Goal: Information Seeking & Learning: Learn about a topic

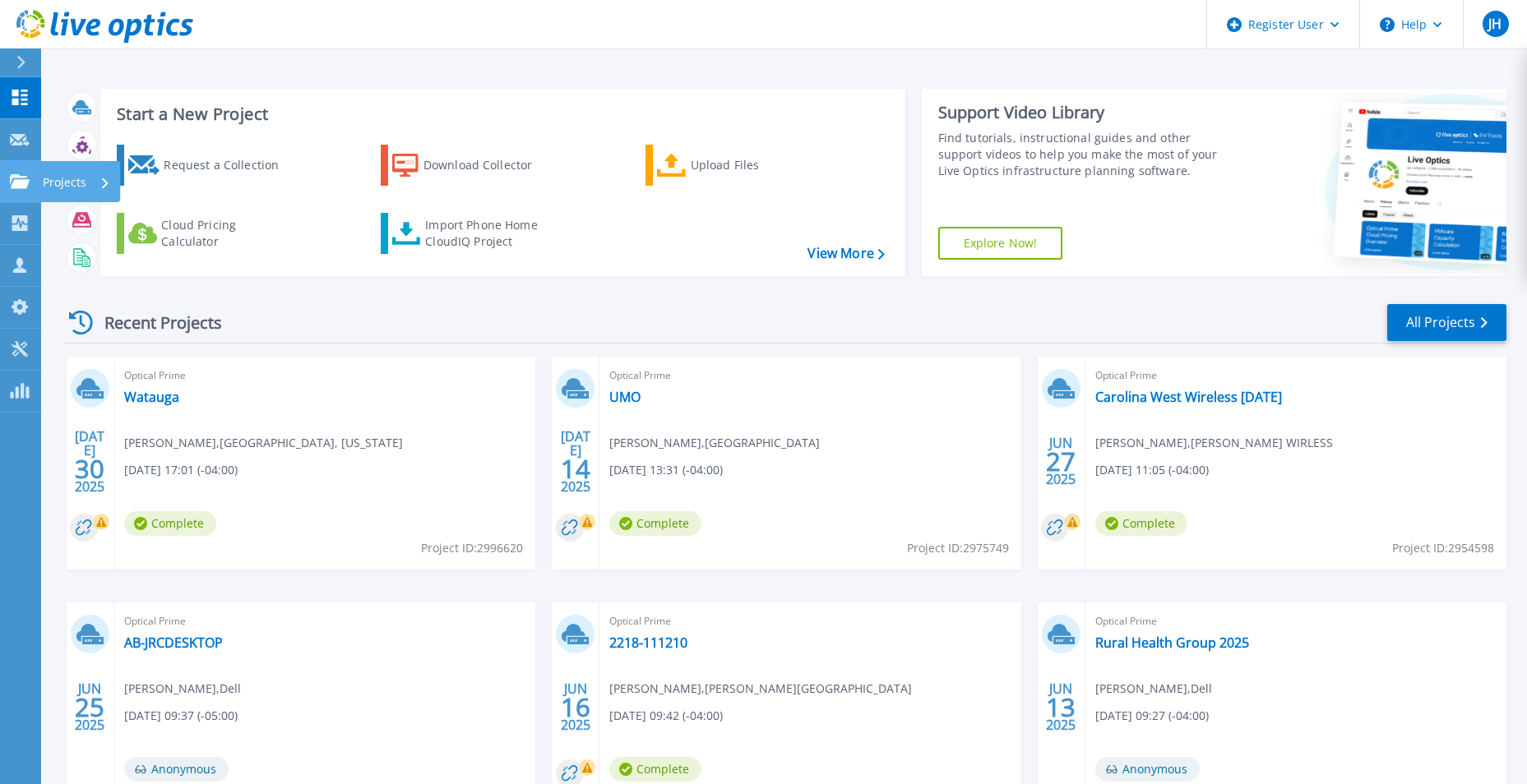
click at [11, 182] on icon at bounding box center [20, 181] width 20 height 14
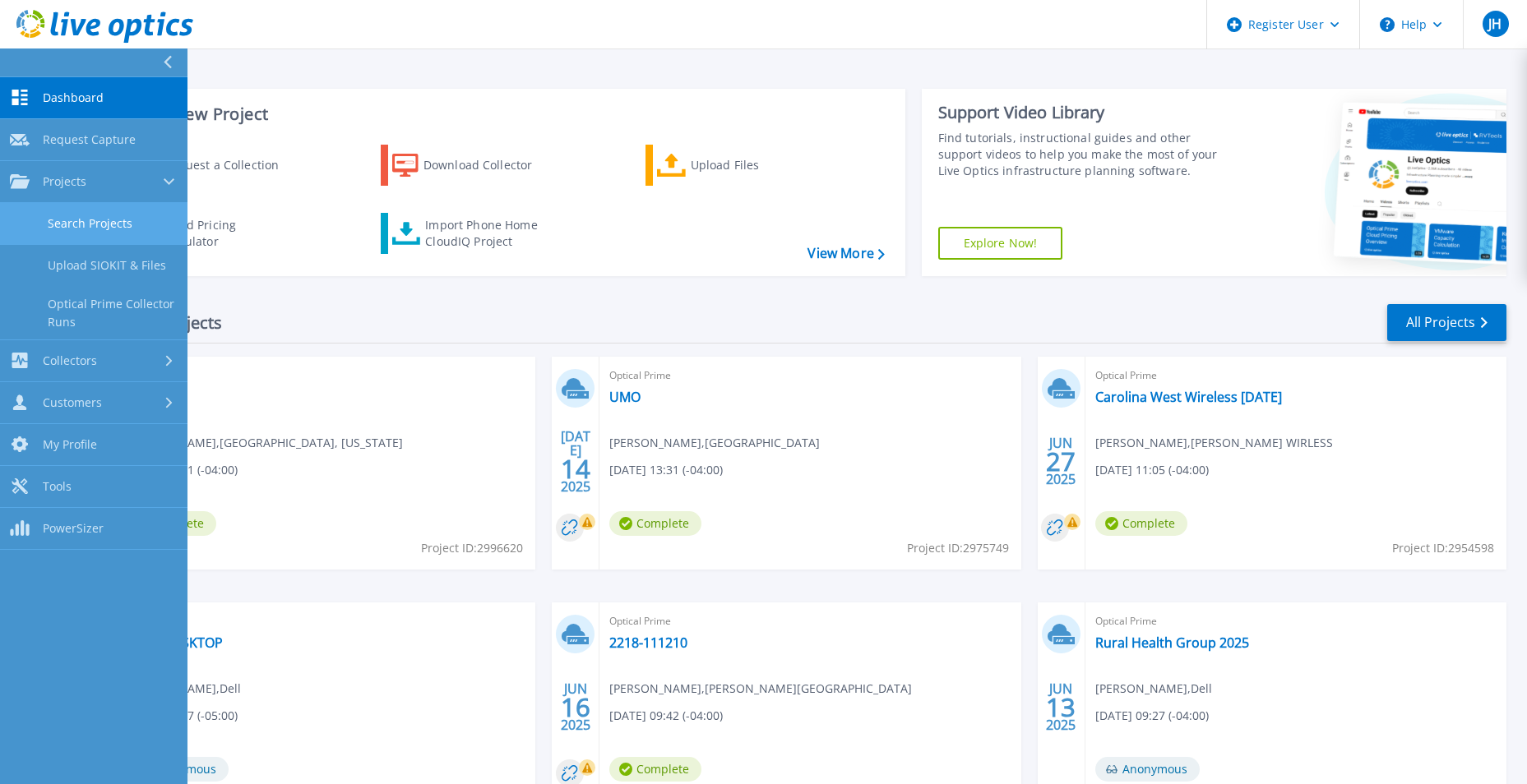
click at [126, 217] on link "Search Projects" at bounding box center [93, 223] width 188 height 42
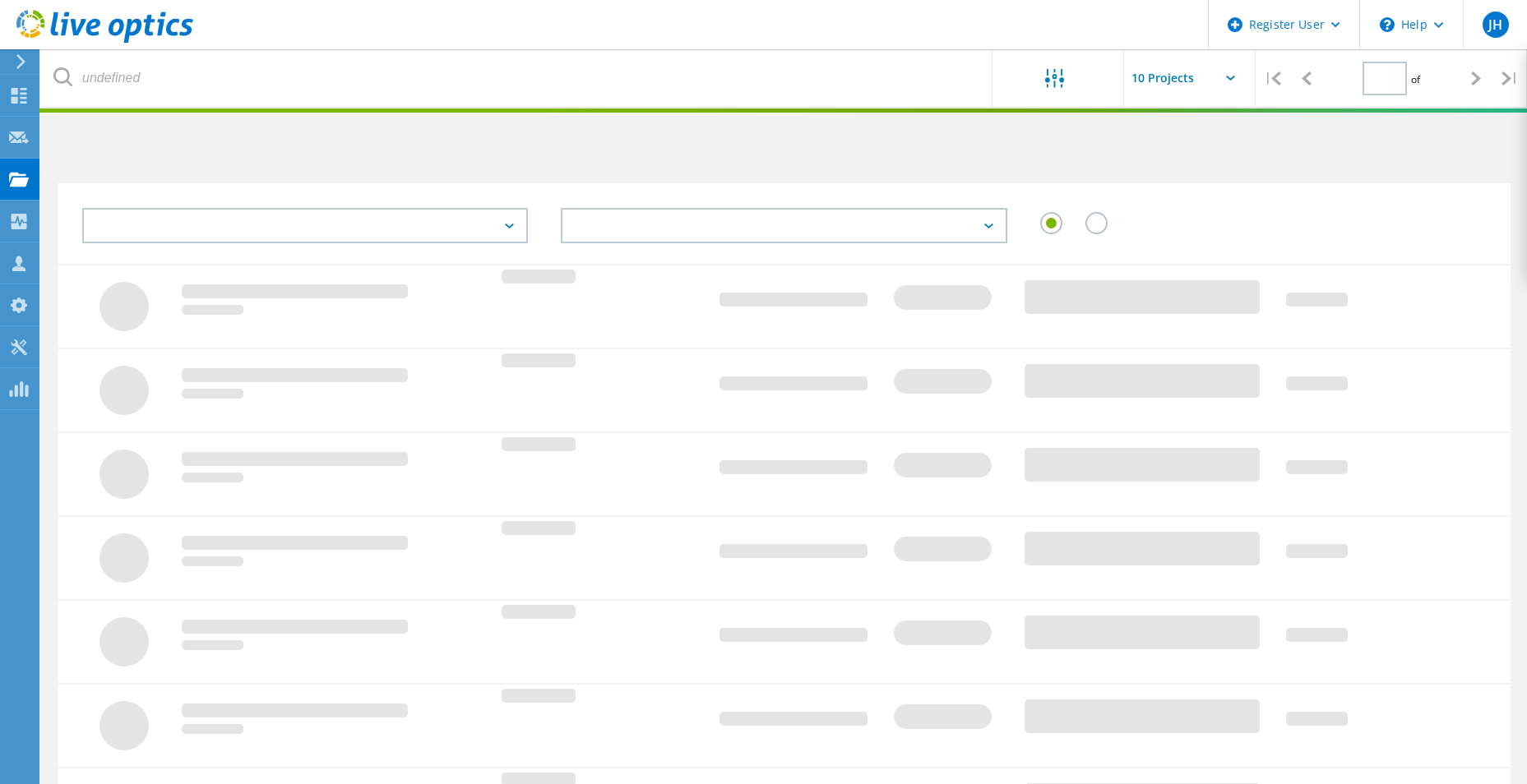
type input "3"
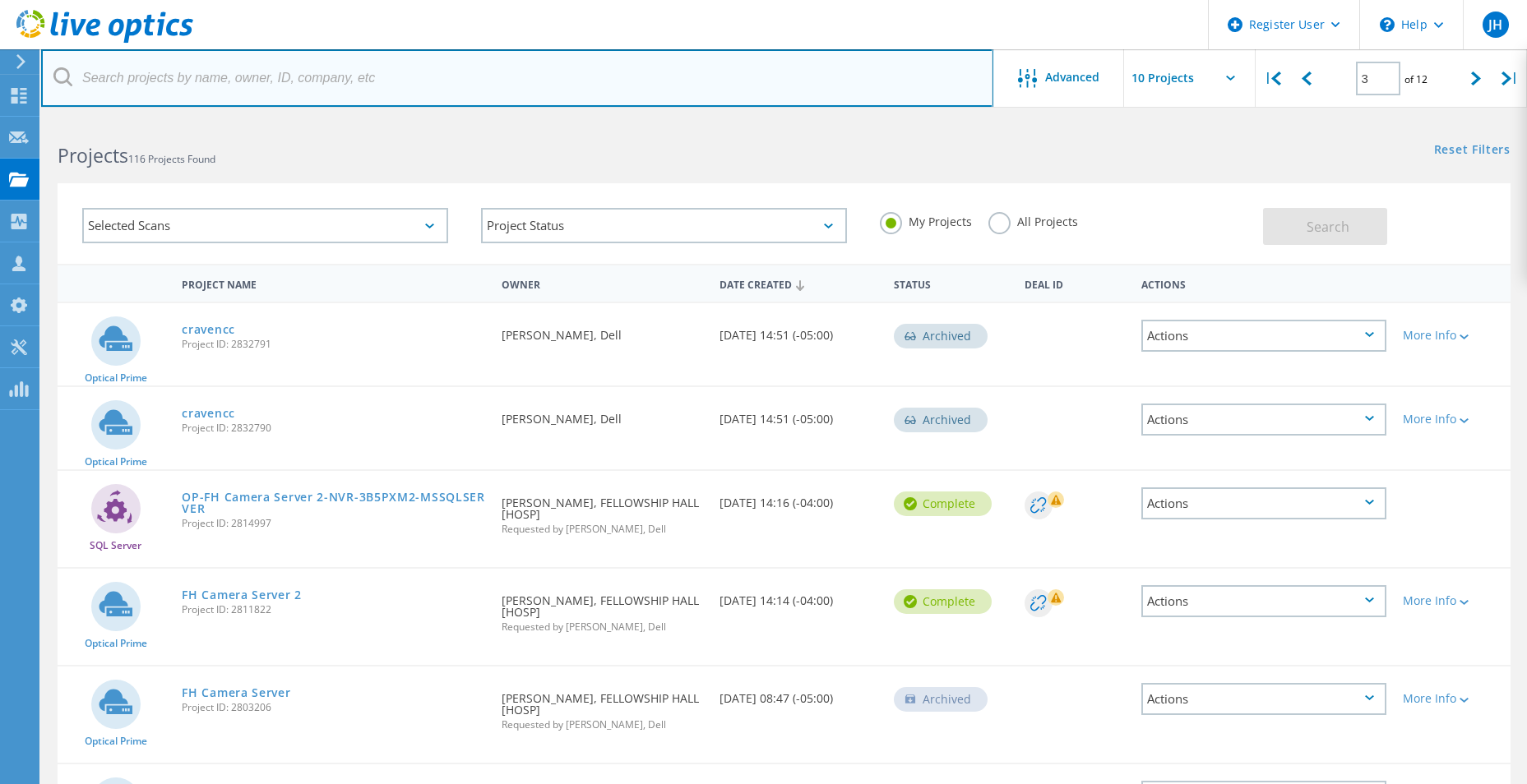
click at [312, 83] on input "text" at bounding box center [517, 78] width 952 height 58
type input "Fellowship Hall"
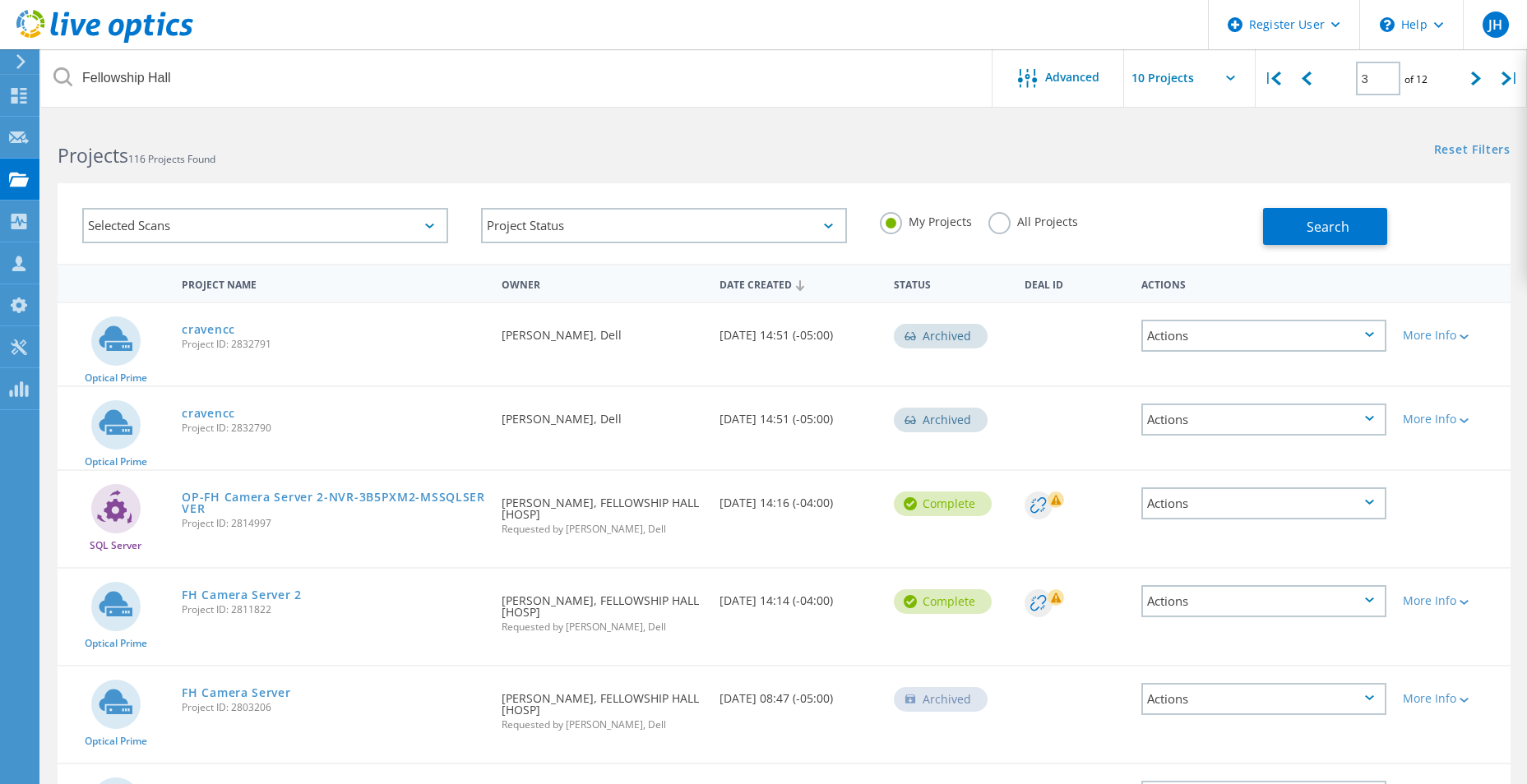
click at [996, 227] on label "All Projects" at bounding box center [1033, 220] width 90 height 15
click at [0, 0] on input "All Projects" at bounding box center [0, 0] width 0 height 0
click at [1325, 227] on span "Search" at bounding box center [1328, 227] width 42 height 18
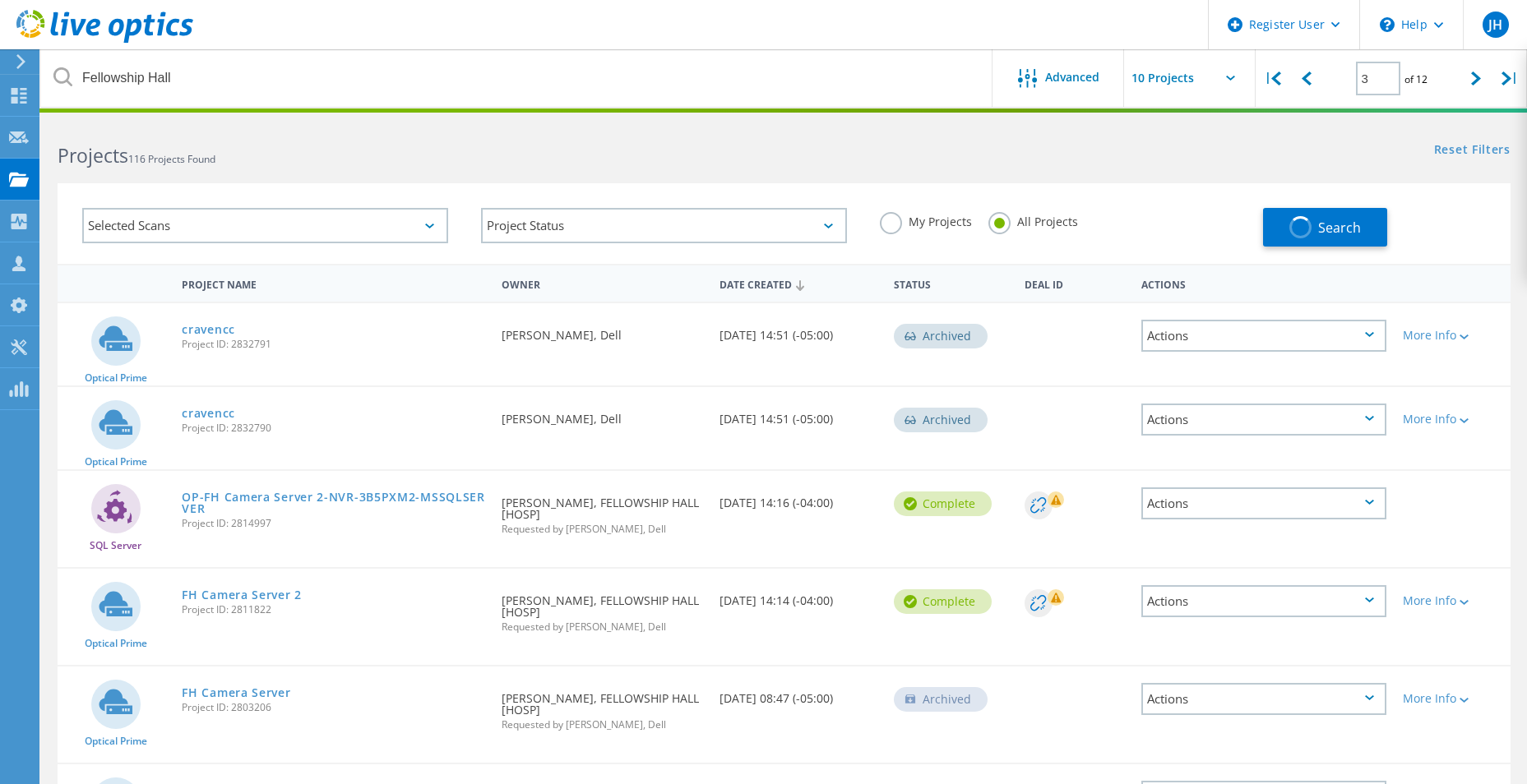
type input "1"
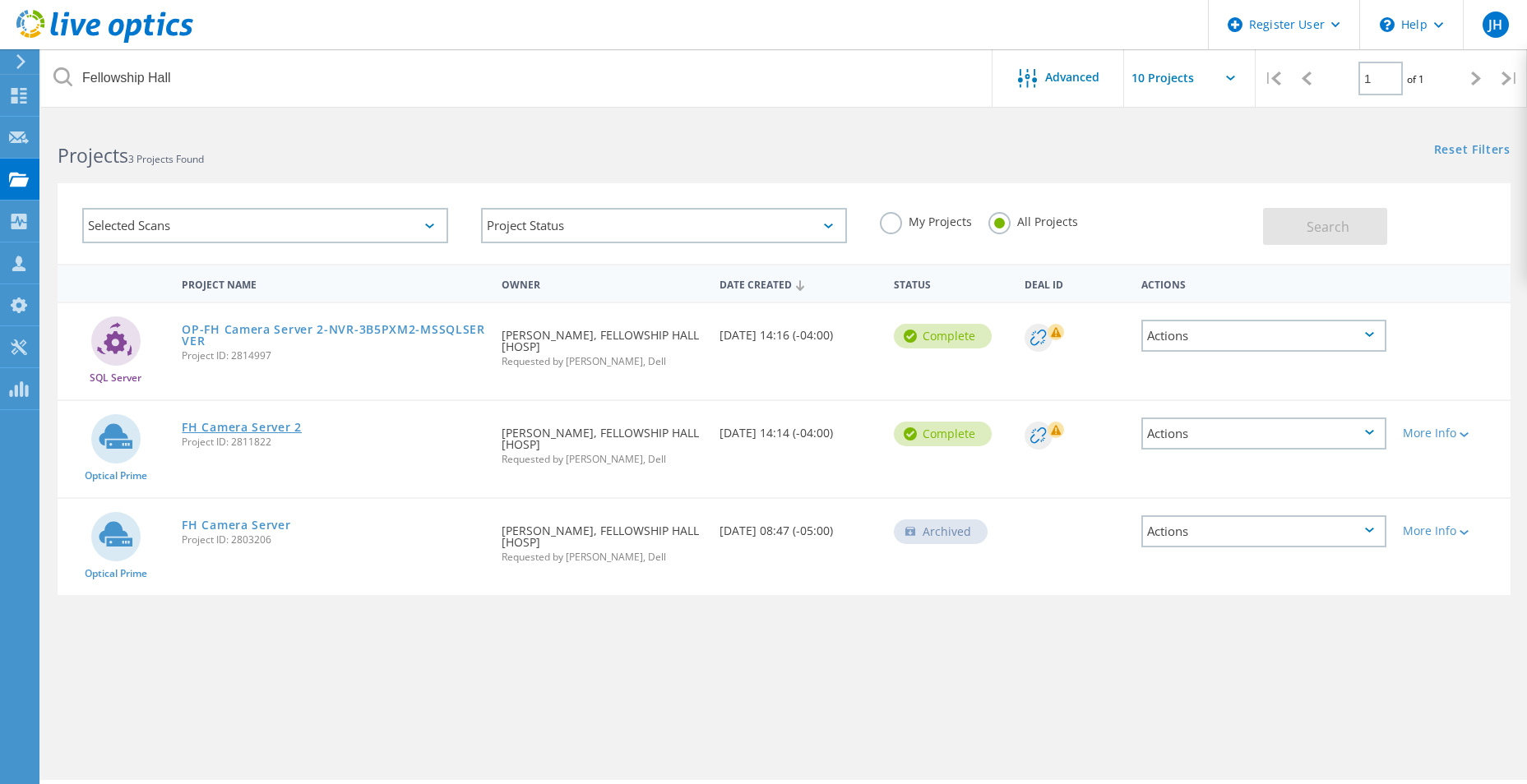
click at [252, 422] on link "FH Camera Server 2" at bounding box center [241, 428] width 120 height 12
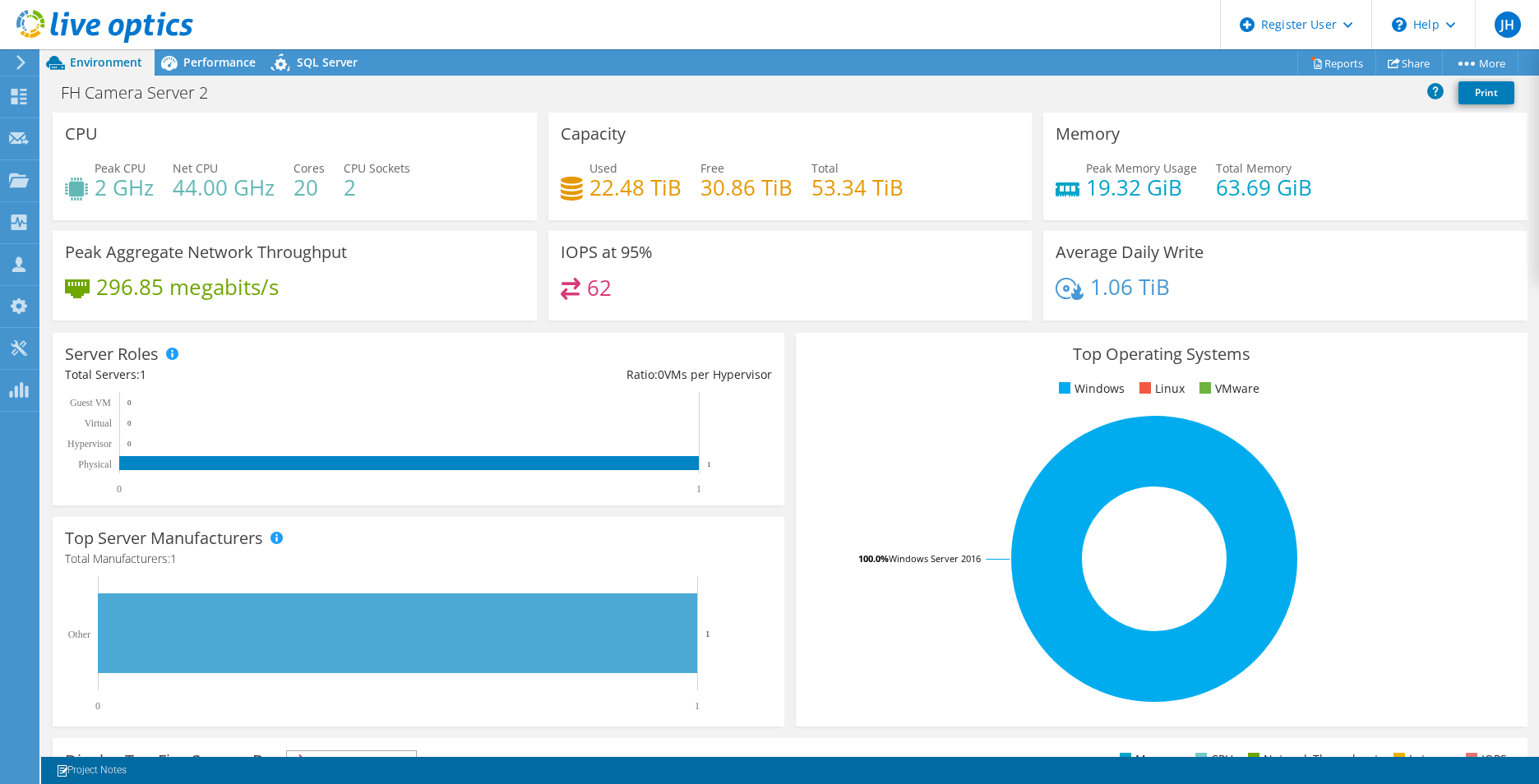
drag, startPoint x: 194, startPoint y: 49, endPoint x: 183, endPoint y: 50, distance: 11.0
click at [194, 49] on div "Performance" at bounding box center [211, 62] width 114 height 26
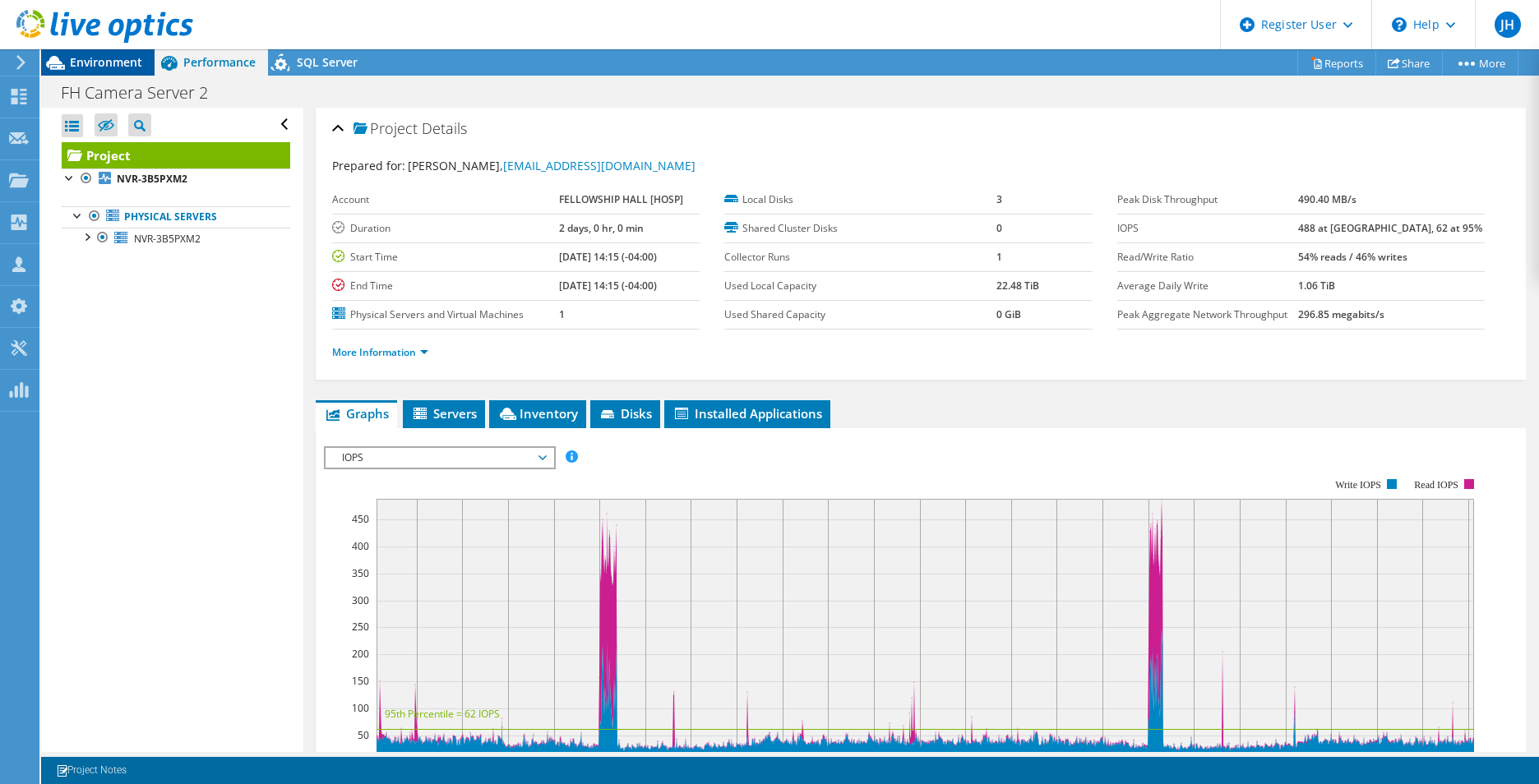
click at [121, 66] on span "Environment" at bounding box center [105, 62] width 72 height 15
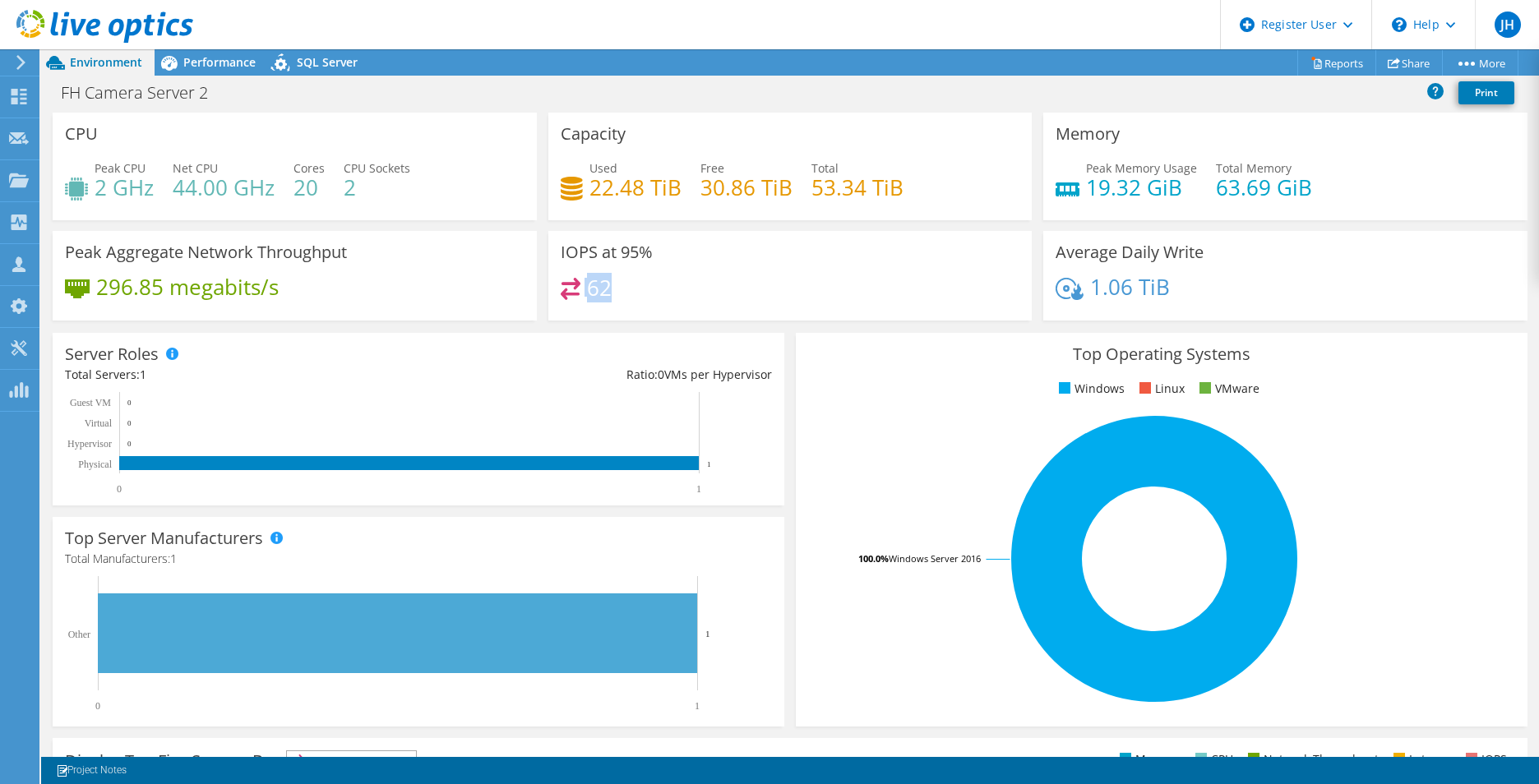
drag, startPoint x: 652, startPoint y: 294, endPoint x: 554, endPoint y: 294, distance: 98.0
click at [554, 294] on div "IOPS at 95% 62" at bounding box center [790, 276] width 485 height 90
drag, startPoint x: 554, startPoint y: 294, endPoint x: 604, endPoint y: 289, distance: 50.2
click at [604, 289] on h4 "62" at bounding box center [599, 287] width 25 height 18
drag, startPoint x: 591, startPoint y: 192, endPoint x: 730, endPoint y: 213, distance: 140.6
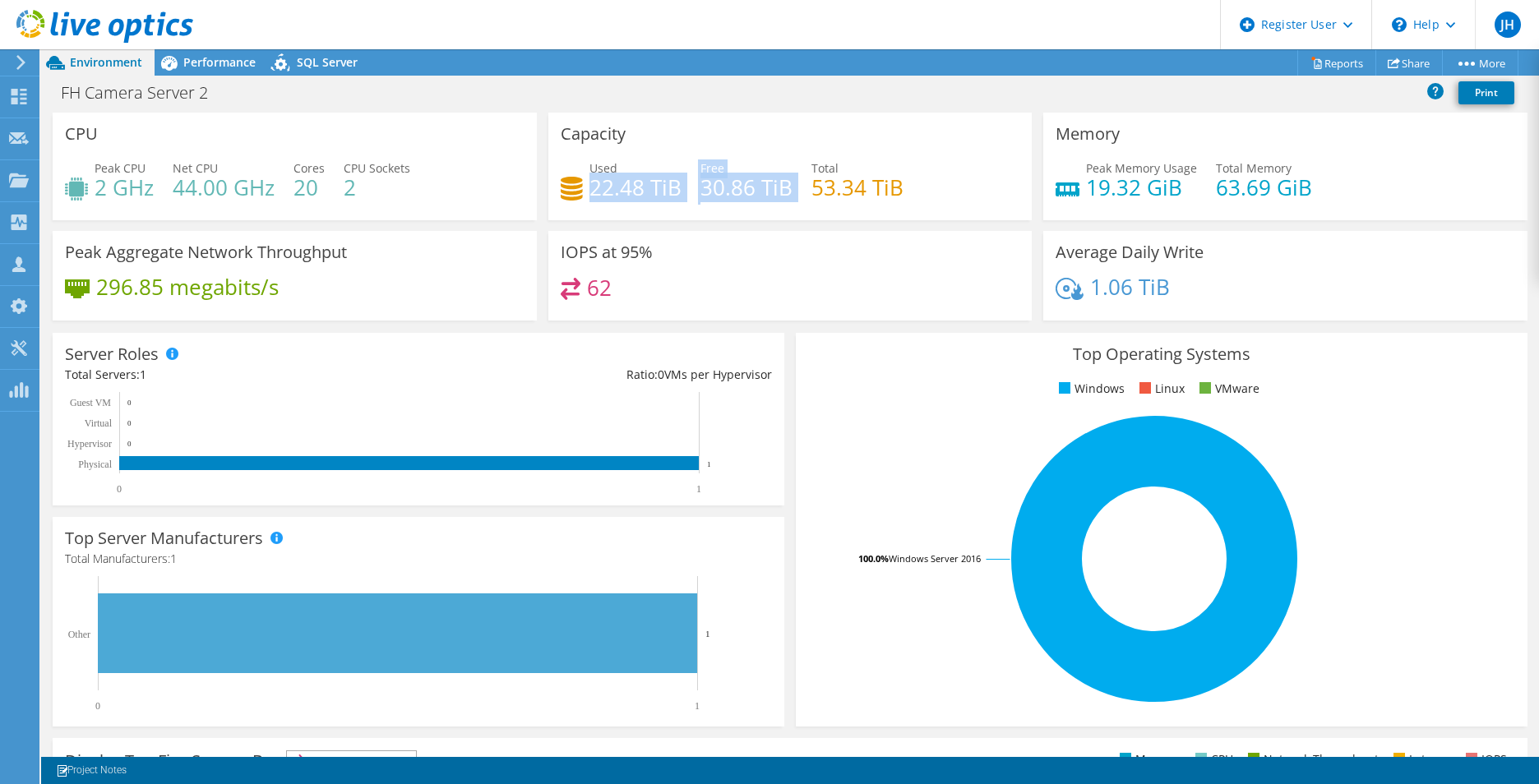
click at [743, 214] on div "Capacity Used 22.48 TiB Free 30.86 TiB Total 53.34 TiB" at bounding box center [790, 166] width 485 height 108
click at [277, 139] on div "CPU Peak CPU 2 GHz Net CPU 44.00 GHz Cores 20 CPU Sockets 2" at bounding box center [295, 166] width 485 height 108
click at [219, 59] on span "Performance" at bounding box center [219, 62] width 72 height 15
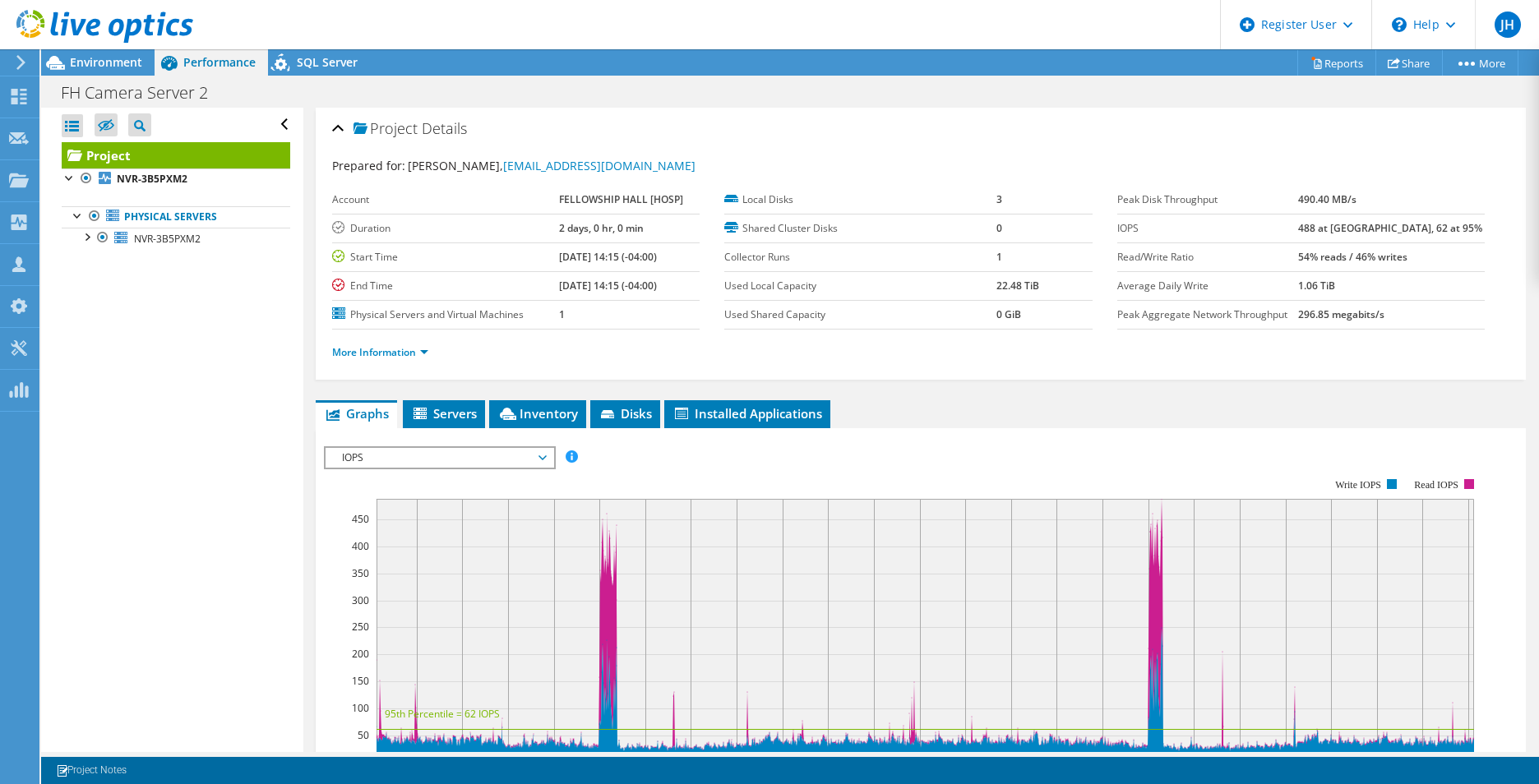
drag, startPoint x: 548, startPoint y: 251, endPoint x: 661, endPoint y: 266, distance: 114.0
click at [661, 266] on tr "Start Time [DATE] 14:15 (-04:00)" at bounding box center [515, 257] width 368 height 29
click at [548, 249] on label "Start Time" at bounding box center [445, 256] width 227 height 16
click at [118, 53] on div at bounding box center [97, 27] width 194 height 55
click at [116, 61] on span "Environment" at bounding box center [105, 62] width 72 height 15
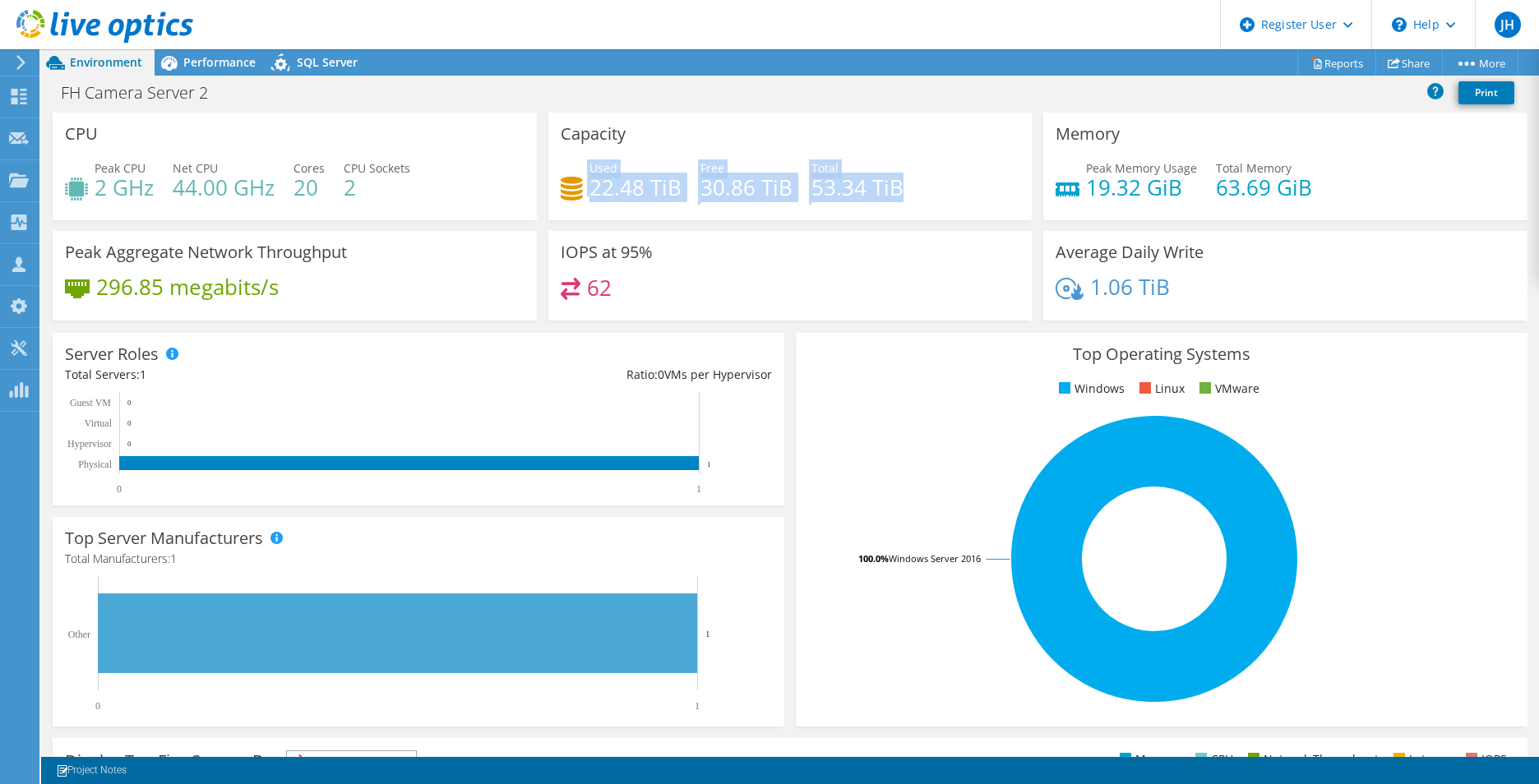
drag, startPoint x: 896, startPoint y: 192, endPoint x: 576, endPoint y: 176, distance: 320.4
click at [576, 176] on div "Used 22.48 TiB Free 30.86 TiB Total 53.34 TiB" at bounding box center [790, 186] width 459 height 53
drag, startPoint x: 576, startPoint y: 176, endPoint x: 645, endPoint y: 165, distance: 69.9
click at [645, 165] on div "Used 22.48 TiB" at bounding box center [635, 178] width 92 height 37
drag, startPoint x: 895, startPoint y: 187, endPoint x: 550, endPoint y: 170, distance: 345.4
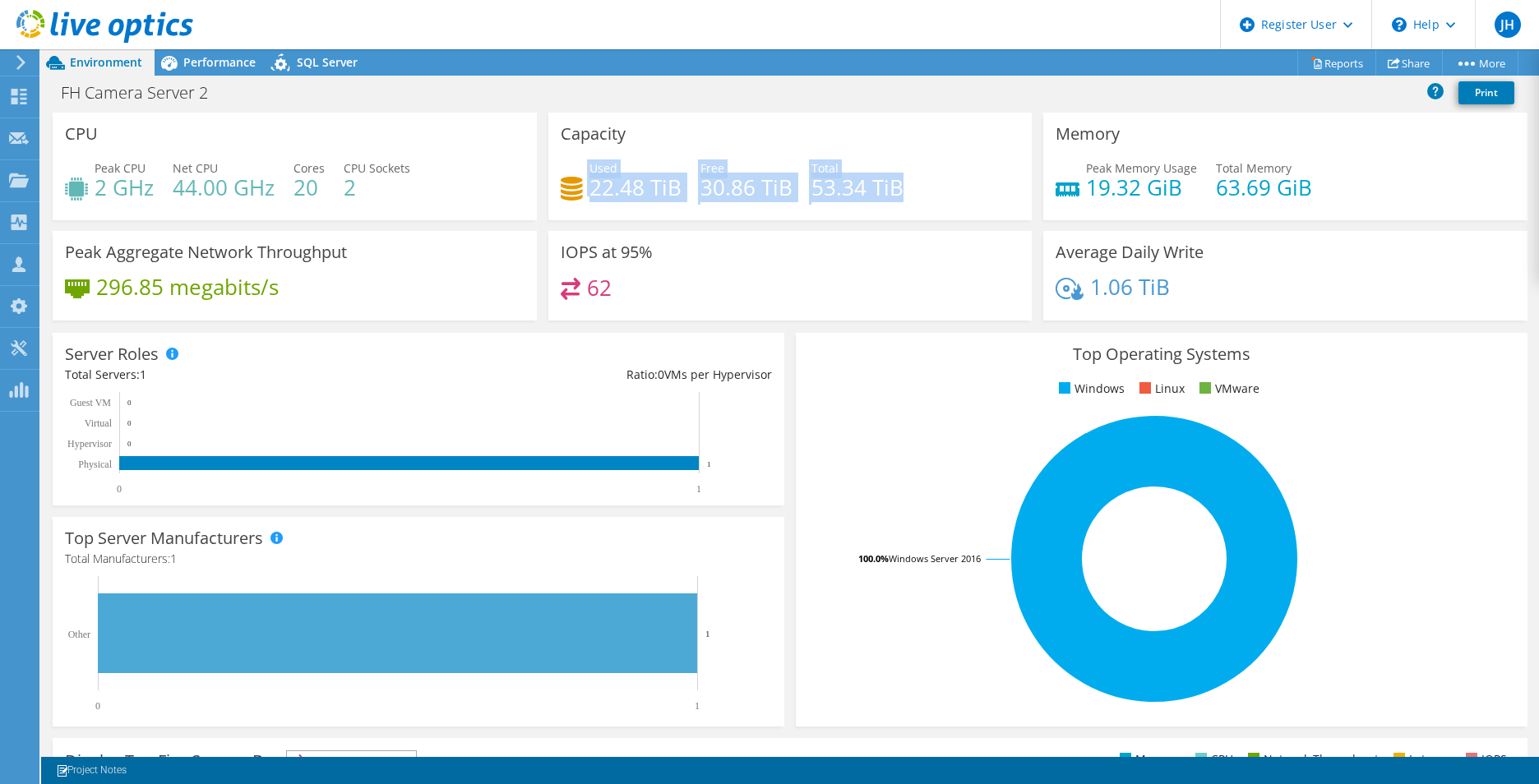
click at [550, 170] on div "Capacity Used 22.48 TiB Free 30.86 TiB Total 53.34 TiB" at bounding box center [790, 166] width 485 height 108
drag, startPoint x: 550, startPoint y: 170, endPoint x: 668, endPoint y: 154, distance: 119.1
click at [678, 151] on div "Capacity Used 22.48 TiB Free 30.86 TiB Total 53.34 TiB" at bounding box center [790, 166] width 485 height 108
drag, startPoint x: 586, startPoint y: 174, endPoint x: 891, endPoint y: 216, distance: 307.9
click at [891, 216] on div "Capacity Used 22.48 TiB Free 30.86 TiB Total 53.34 TiB" at bounding box center [790, 166] width 485 height 108
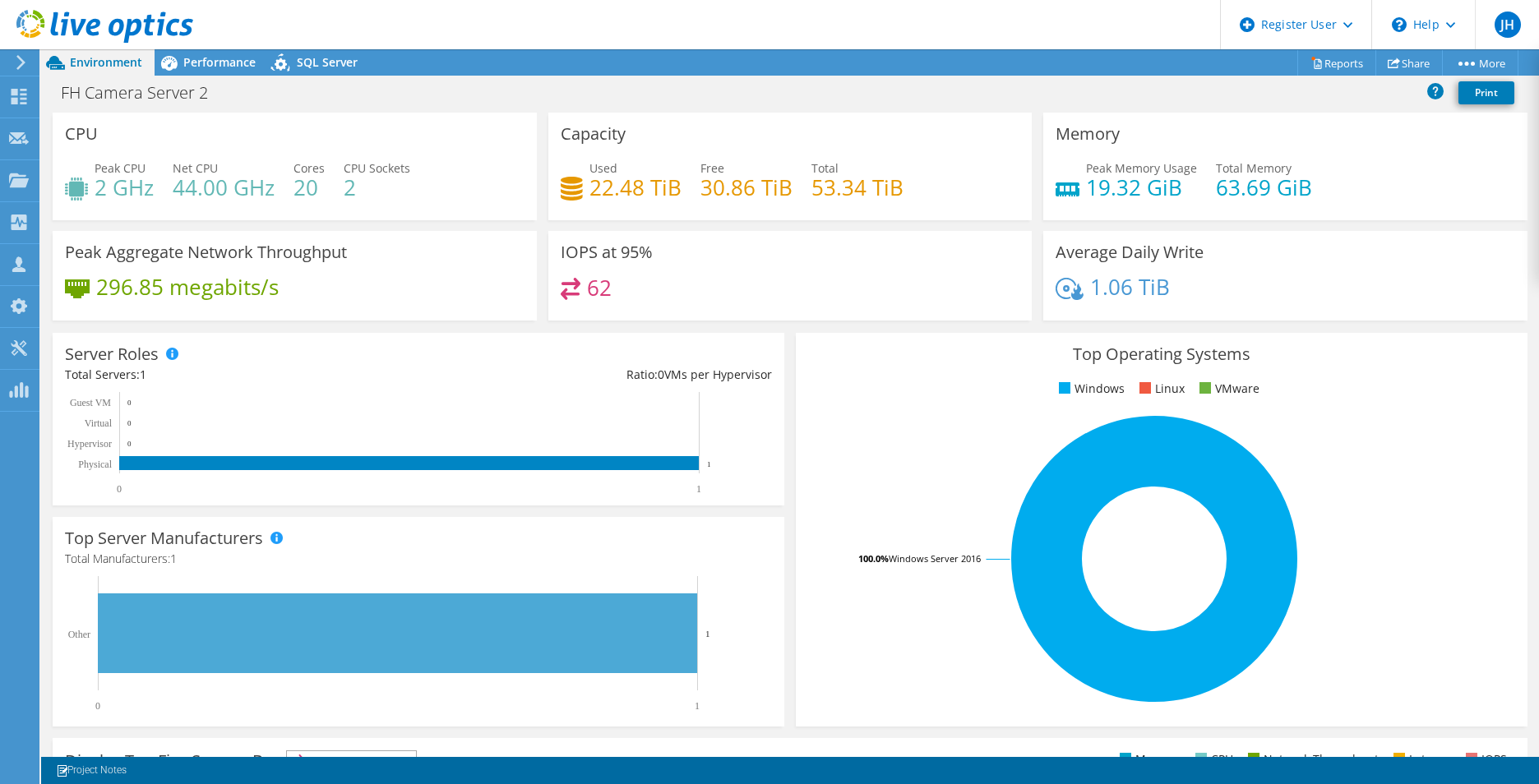
drag, startPoint x: 891, startPoint y: 216, endPoint x: 890, endPoint y: 196, distance: 20.0
click at [899, 193] on div "Used 22.48 TiB Free 30.86 TiB Total 53.34 TiB" at bounding box center [790, 186] width 459 height 53
drag, startPoint x: 896, startPoint y: 197, endPoint x: 576, endPoint y: 171, distance: 321.1
click at [576, 171] on div "Used 22.48 TiB Free 30.86 TiB Total 53.34 TiB" at bounding box center [790, 186] width 459 height 53
drag, startPoint x: 576, startPoint y: 171, endPoint x: 754, endPoint y: 194, distance: 179.5
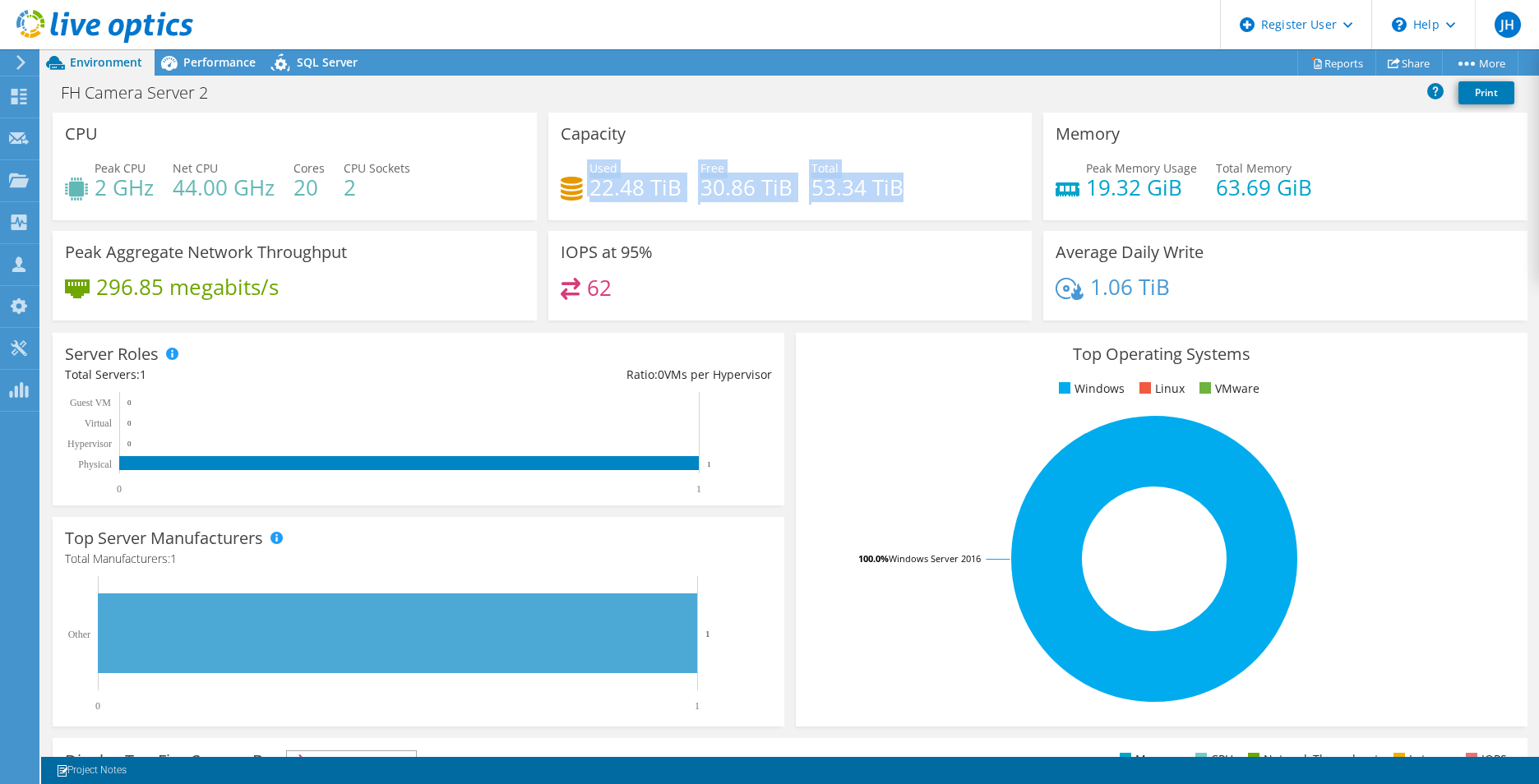
click at [754, 194] on h4 "30.86 TiB" at bounding box center [746, 187] width 92 height 18
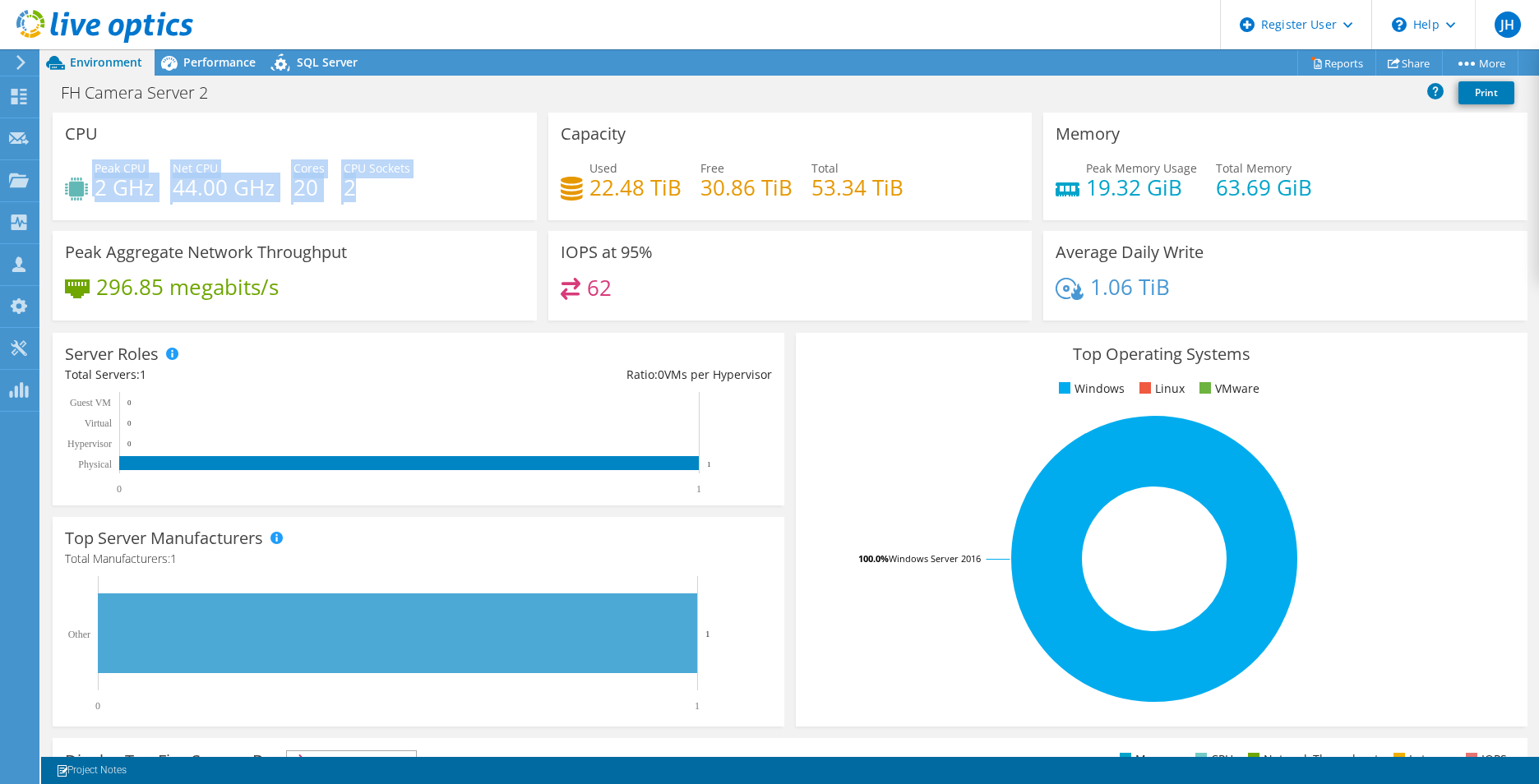
drag, startPoint x: 372, startPoint y: 191, endPoint x: 92, endPoint y: 161, distance: 281.6
click at [92, 161] on div "Peak CPU 2 GHz Net CPU 44.00 GHz Cores 20 CPU Sockets 2" at bounding box center [295, 186] width 459 height 53
drag, startPoint x: 92, startPoint y: 161, endPoint x: 233, endPoint y: 144, distance: 142.0
click at [233, 144] on div "CPU Peak CPU 2 GHz Net CPU 44.00 GHz Cores 20 CPU Sockets 2" at bounding box center [295, 166] width 485 height 108
drag, startPoint x: 405, startPoint y: 200, endPoint x: 90, endPoint y: 174, distance: 316.1
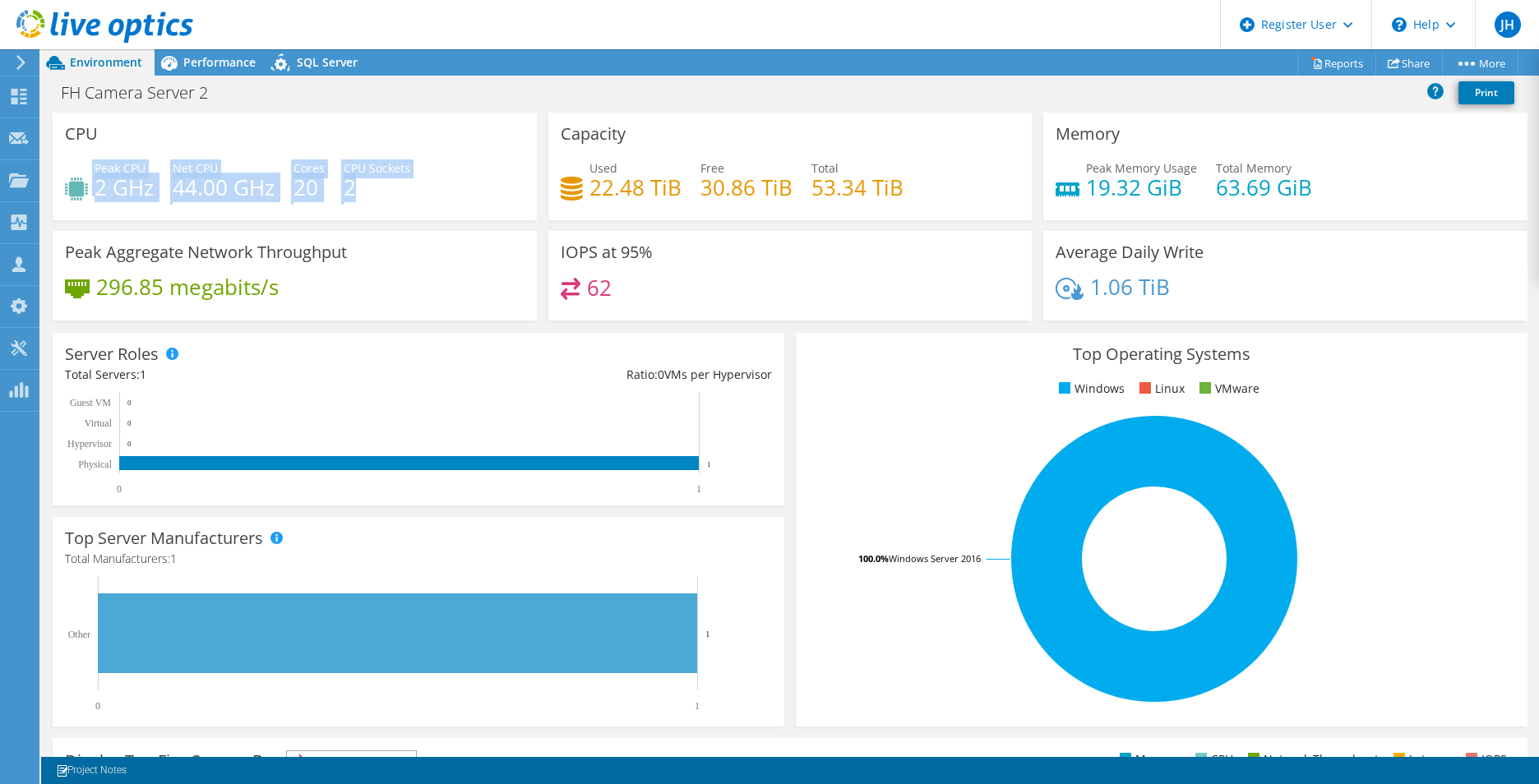
click at [90, 174] on div "Peak CPU 2 GHz Net CPU 44.00 GHz Cores 20 CPU Sockets 2" at bounding box center [295, 186] width 459 height 53
drag, startPoint x: 90, startPoint y: 174, endPoint x: 374, endPoint y: 154, distance: 284.7
click at [374, 154] on div "CPU Peak CPU 2 GHz Net CPU 44.00 GHz Cores 20 CPU Sockets 2" at bounding box center [295, 166] width 485 height 108
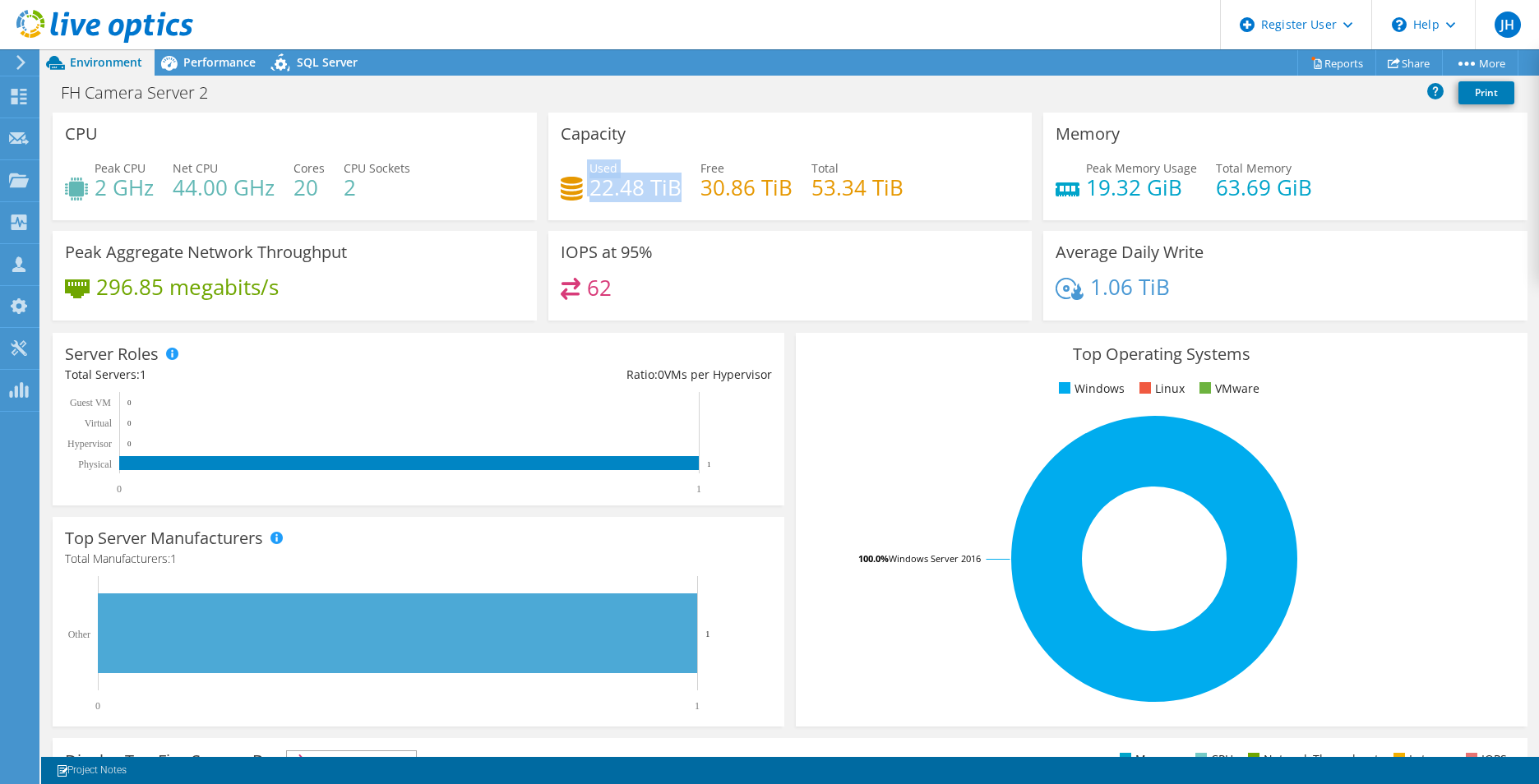
drag, startPoint x: 675, startPoint y: 192, endPoint x: 553, endPoint y: 182, distance: 122.4
click at [553, 182] on div "Capacity Used 22.48 TiB Free 30.86 TiB Total 53.34 TiB" at bounding box center [790, 166] width 485 height 108
drag, startPoint x: 553, startPoint y: 182, endPoint x: 660, endPoint y: 169, distance: 107.8
click at [660, 169] on div "Used 22.48 TiB" at bounding box center [635, 178] width 92 height 37
drag, startPoint x: 618, startPoint y: 191, endPoint x: 571, endPoint y: 179, distance: 48.5
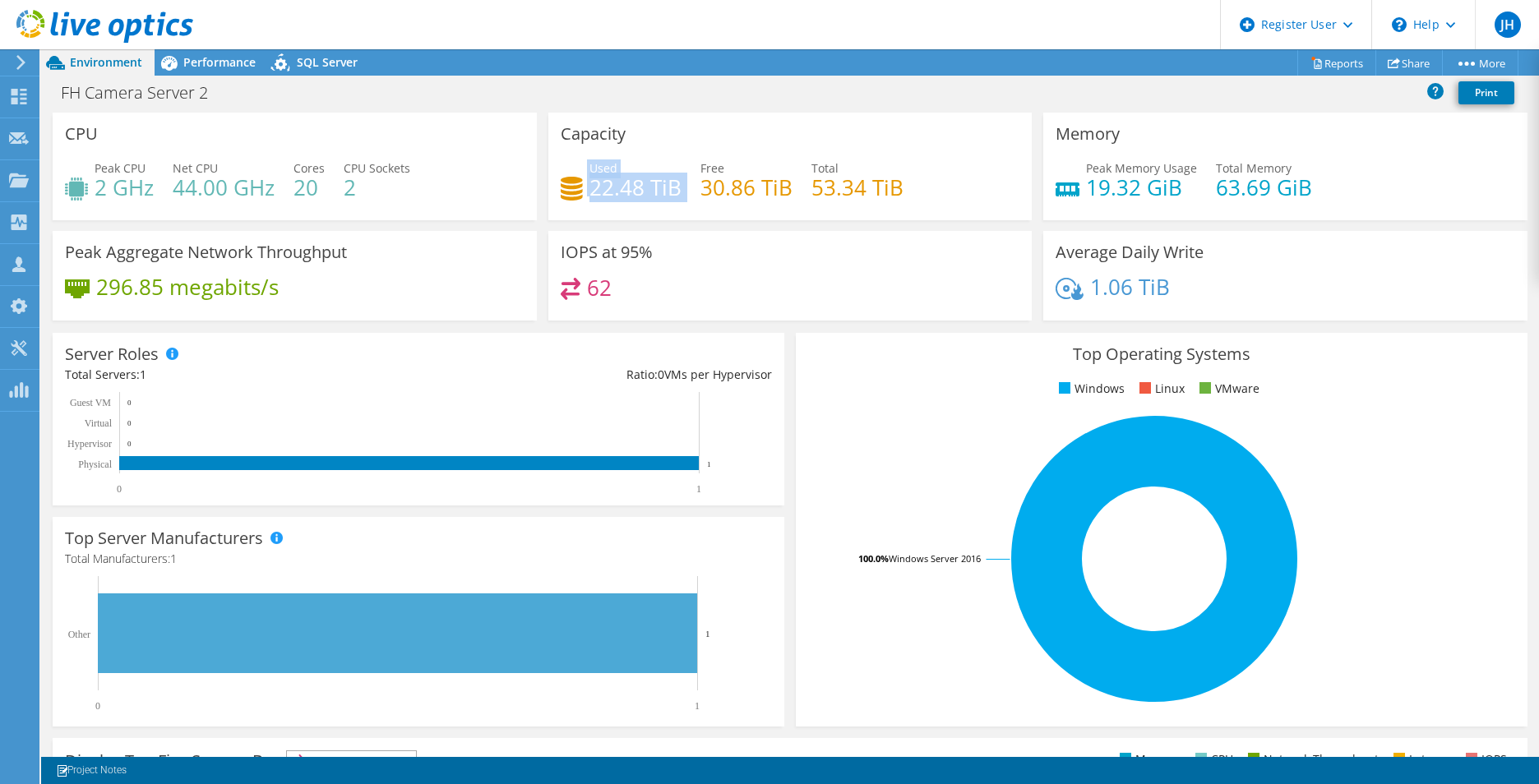
click at [571, 179] on div "Used 22.48 TiB Free 30.86 TiB Total 53.34 TiB" at bounding box center [790, 186] width 459 height 53
drag, startPoint x: 571, startPoint y: 179, endPoint x: 673, endPoint y: 175, distance: 102.1
click at [673, 178] on h4 "22.48 TiB" at bounding box center [635, 187] width 92 height 18
drag, startPoint x: 673, startPoint y: 193, endPoint x: 568, endPoint y: 182, distance: 105.6
click at [568, 182] on div "Used 22.48 TiB" at bounding box center [621, 178] width 121 height 37
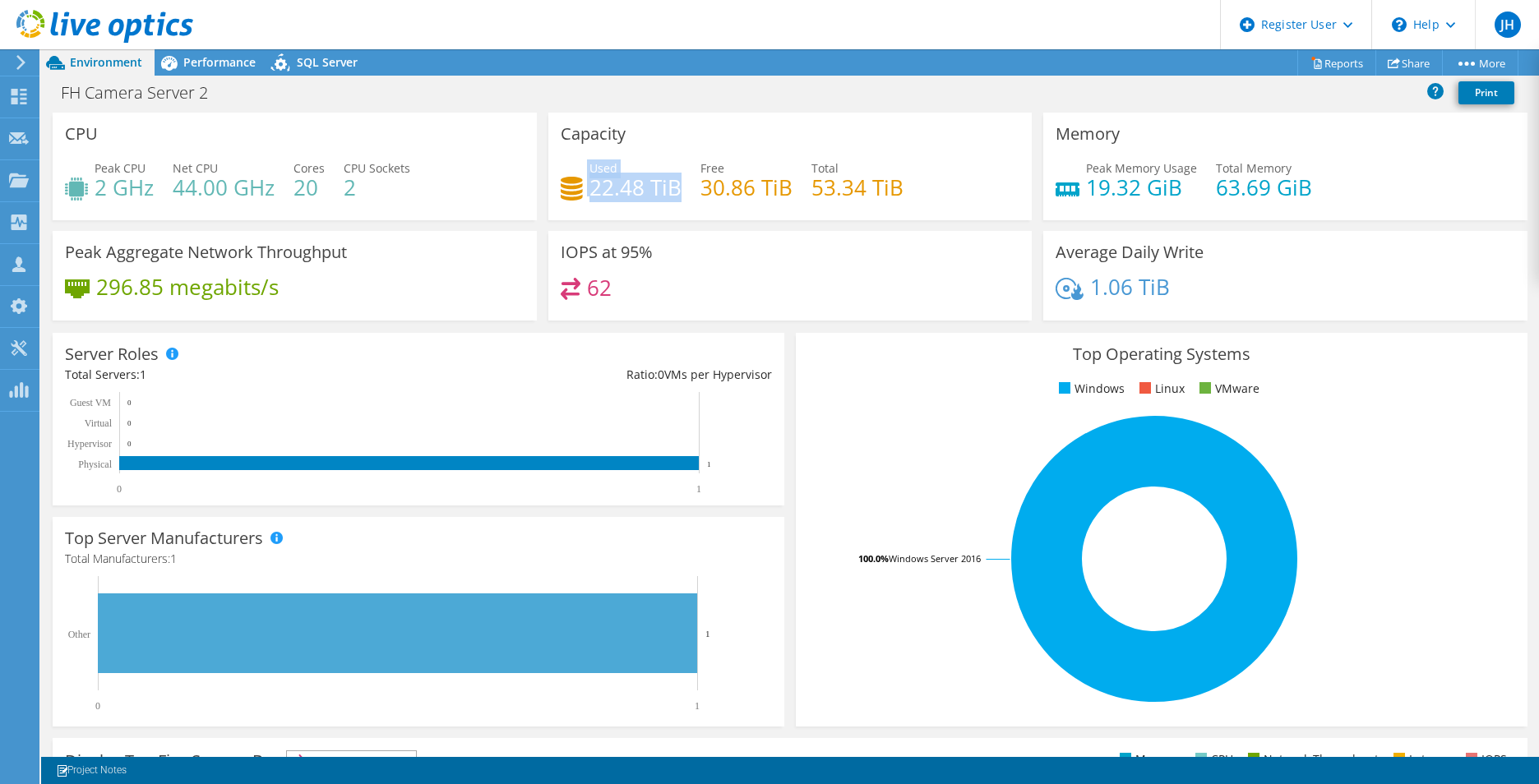
drag, startPoint x: 568, startPoint y: 182, endPoint x: 654, endPoint y: 182, distance: 86.0
click at [654, 182] on h4 "22.48 TiB" at bounding box center [635, 187] width 92 height 18
drag, startPoint x: 671, startPoint y: 189, endPoint x: 574, endPoint y: 178, distance: 97.6
click at [574, 178] on div "Used 22.48 TiB" at bounding box center [621, 178] width 121 height 37
drag, startPoint x: 574, startPoint y: 178, endPoint x: 609, endPoint y: 178, distance: 35.0
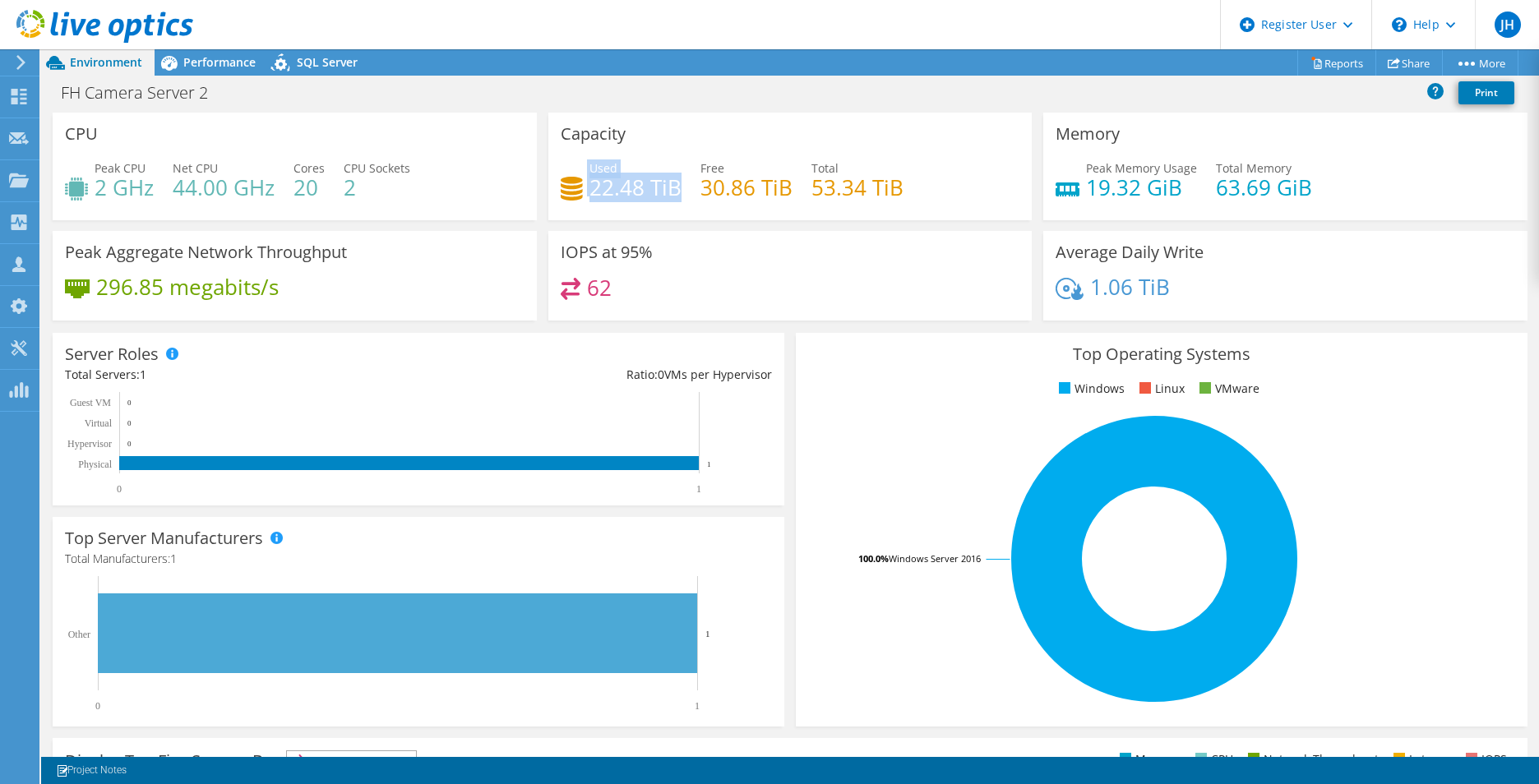
click at [609, 178] on h4 "22.48 TiB" at bounding box center [635, 187] width 92 height 18
drag, startPoint x: 676, startPoint y: 185, endPoint x: 582, endPoint y: 178, distance: 94.3
click at [582, 178] on div "Used 22.48 TiB" at bounding box center [621, 178] width 121 height 37
drag, startPoint x: 582, startPoint y: 178, endPoint x: 626, endPoint y: 181, distance: 44.1
click at [626, 181] on h4 "22.48 TiB" at bounding box center [635, 187] width 92 height 18
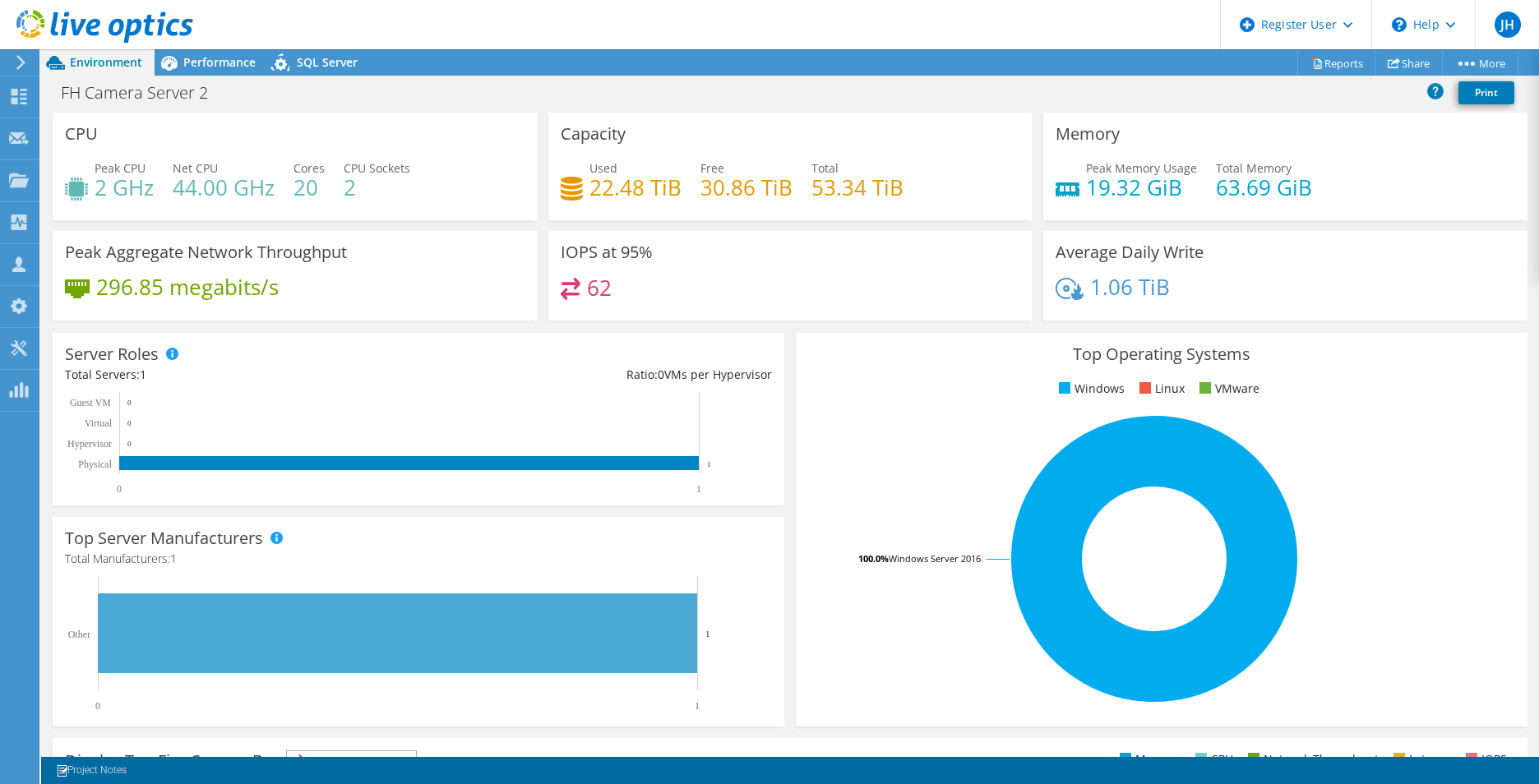
click at [916, 197] on div "Used 22.48 TiB Free 30.86 TiB Total 53.34 TiB" at bounding box center [790, 186] width 459 height 53
drag, startPoint x: 1250, startPoint y: 186, endPoint x: 1054, endPoint y: 159, distance: 197.9
click at [1054, 159] on div "Memory Peak Memory Usage 19.32 GiB Total Memory 63.69 GiB" at bounding box center [1285, 166] width 485 height 108
click at [1282, 189] on h4 "63.69 GiB" at bounding box center [1264, 187] width 96 height 18
click at [1301, 189] on h4 "63.69 GiB" at bounding box center [1264, 187] width 96 height 18
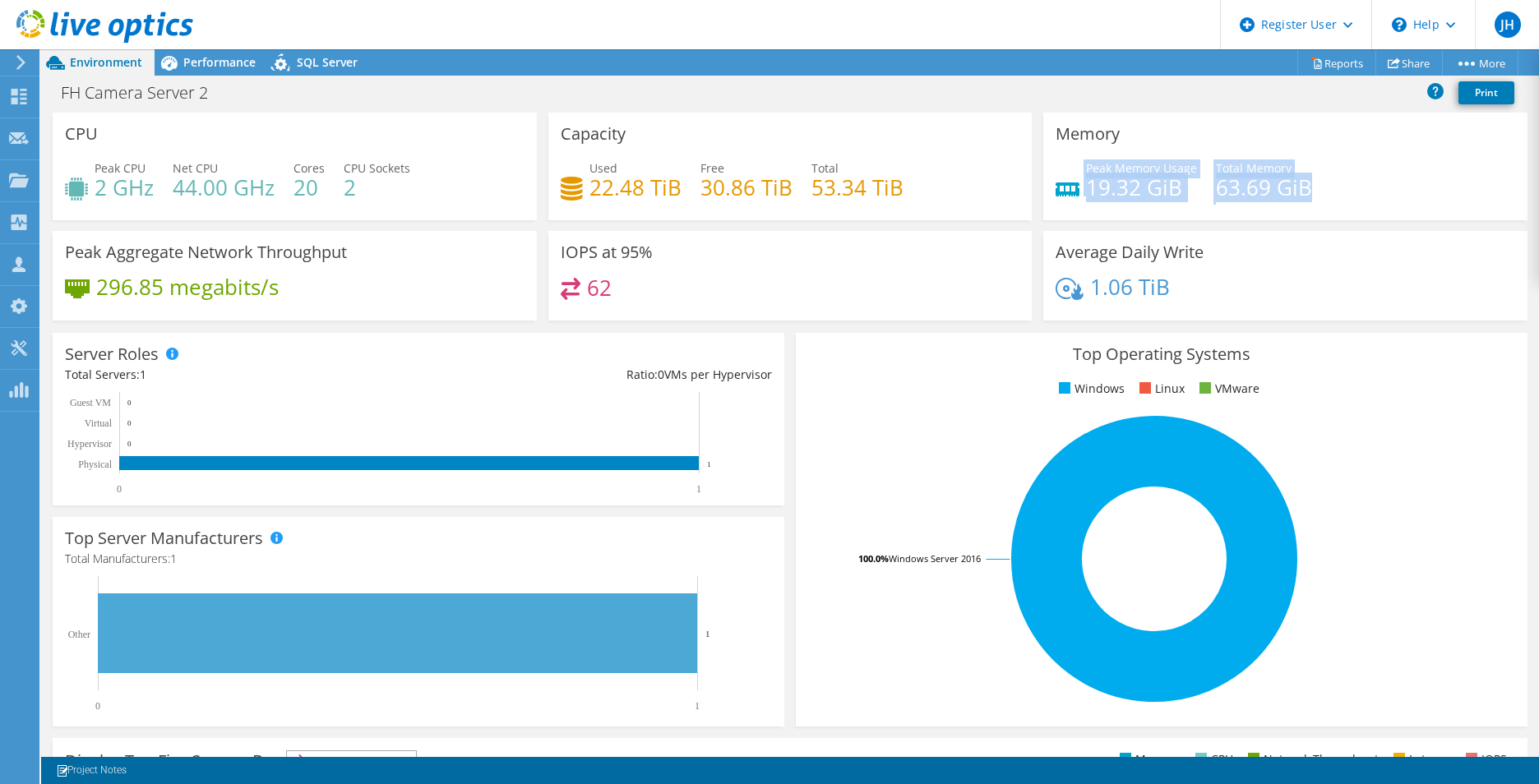
drag, startPoint x: 1260, startPoint y: 200, endPoint x: 1059, endPoint y: 182, distance: 201.8
click at [1059, 182] on div "Peak Memory Usage 19.32 GiB Total Memory 63.69 GiB" at bounding box center [1285, 186] width 459 height 53
drag, startPoint x: 1059, startPoint y: 182, endPoint x: 1163, endPoint y: 184, distance: 104.0
click at [1163, 184] on h4 "19.32 GiB" at bounding box center [1142, 187] width 111 height 18
drag, startPoint x: 1299, startPoint y: 192, endPoint x: 1196, endPoint y: 172, distance: 104.9
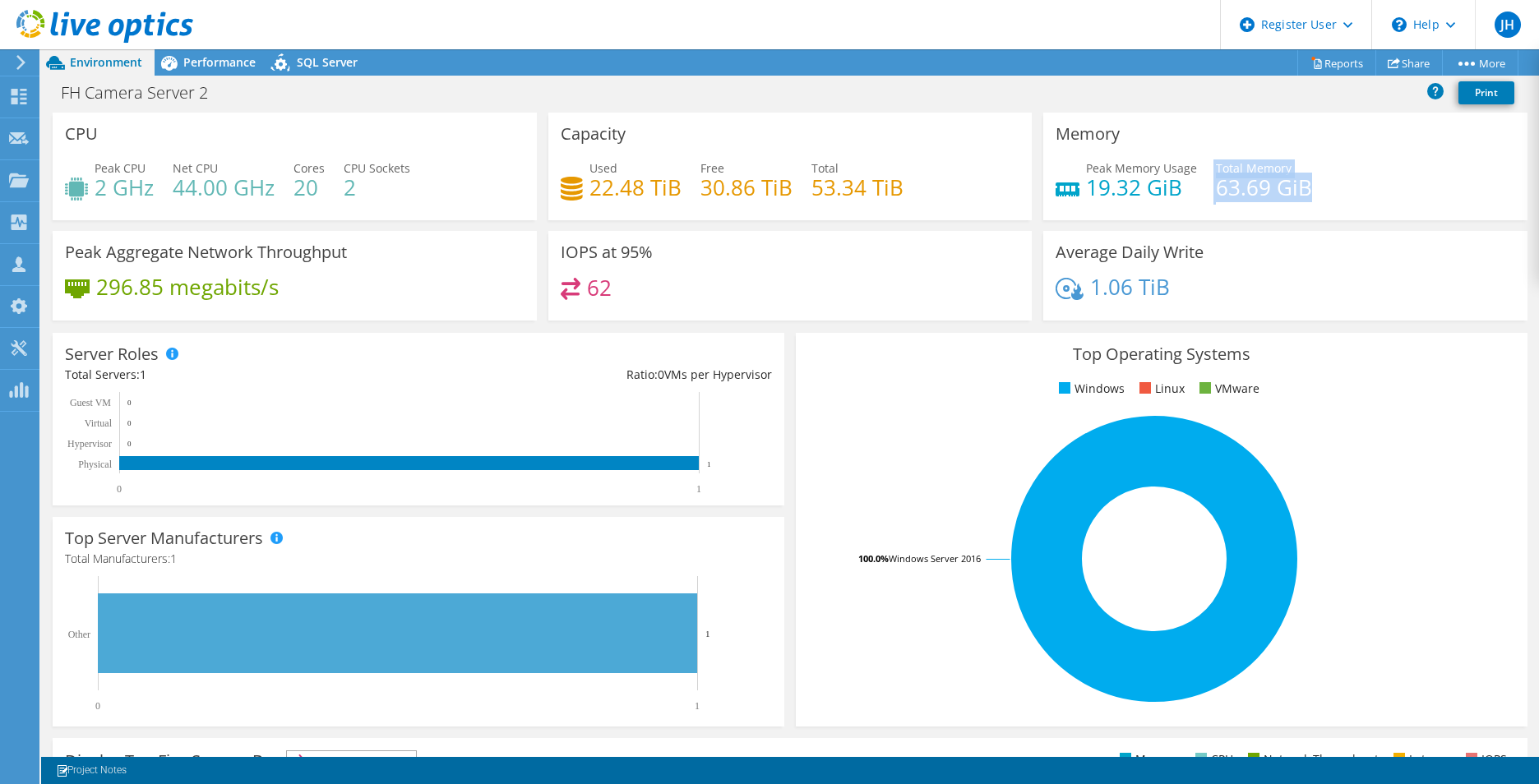
click at [1196, 172] on div "Peak Memory Usage 19.32 GiB Total Memory 63.69 GiB" at bounding box center [1285, 186] width 459 height 53
drag, startPoint x: 1196, startPoint y: 172, endPoint x: 1262, endPoint y: 196, distance: 70.2
click at [1268, 196] on h4 "63.69 GiB" at bounding box center [1264, 187] width 96 height 18
click at [1219, 219] on div "Memory Peak Memory Usage 19.32 GiB Total Memory 63.69 GiB" at bounding box center [1285, 166] width 485 height 108
drag, startPoint x: 1181, startPoint y: 193, endPoint x: 1077, endPoint y: 190, distance: 104.0
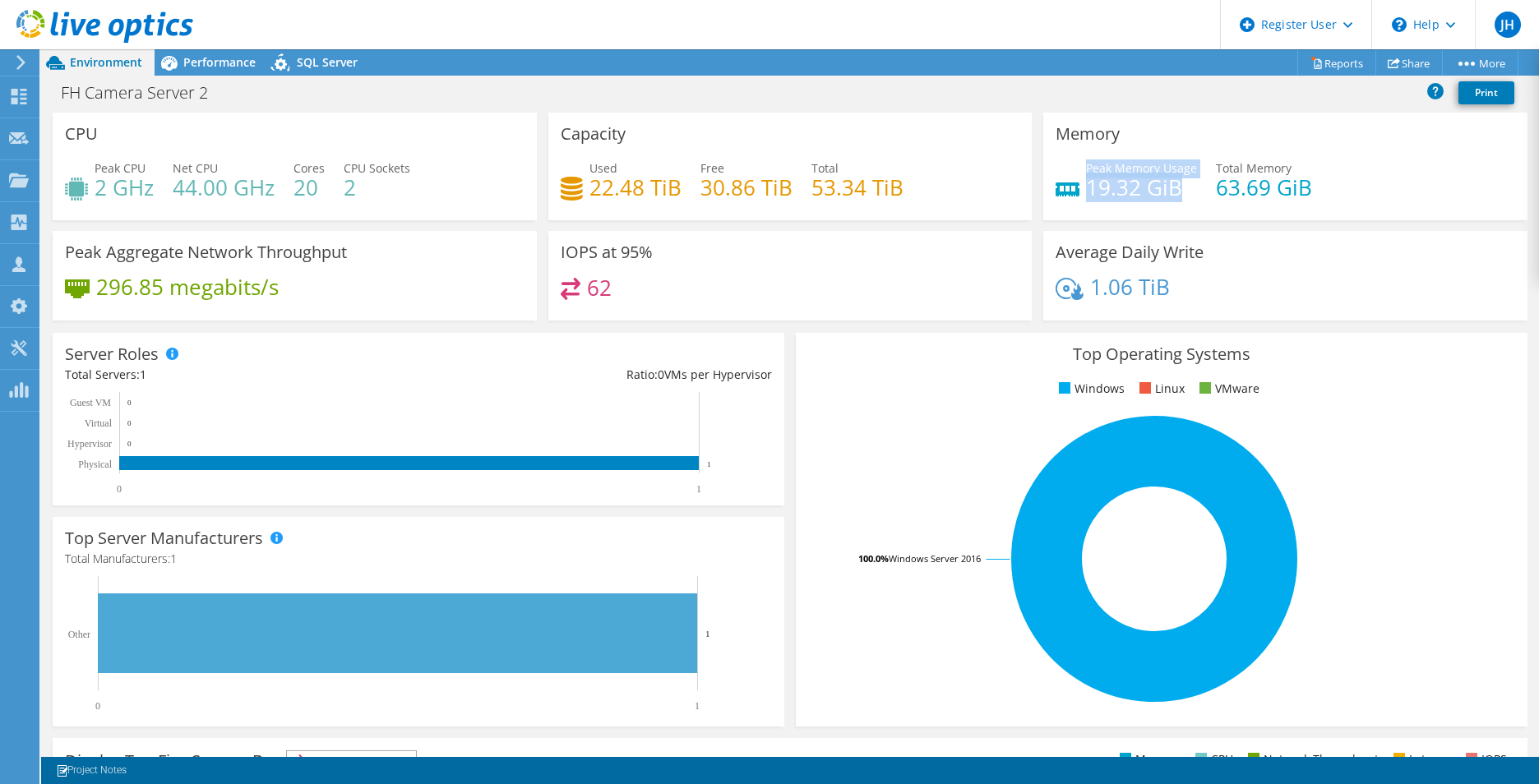
click at [1077, 190] on div "Peak Memory Usage 19.32 GiB" at bounding box center [1126, 178] width 142 height 37
drag
click at [1110, 196] on h4 "19.32 GiB" at bounding box center [1142, 187] width 111 height 18
click at [114, 159] on div "CPU Peak CPU 2 GHz Net CPU 44.00 GHz Cores 20 CPU Sockets 2" at bounding box center [295, 166] width 485 height 108
click at [190, 167] on span "Net CPU" at bounding box center [194, 168] width 45 height 15
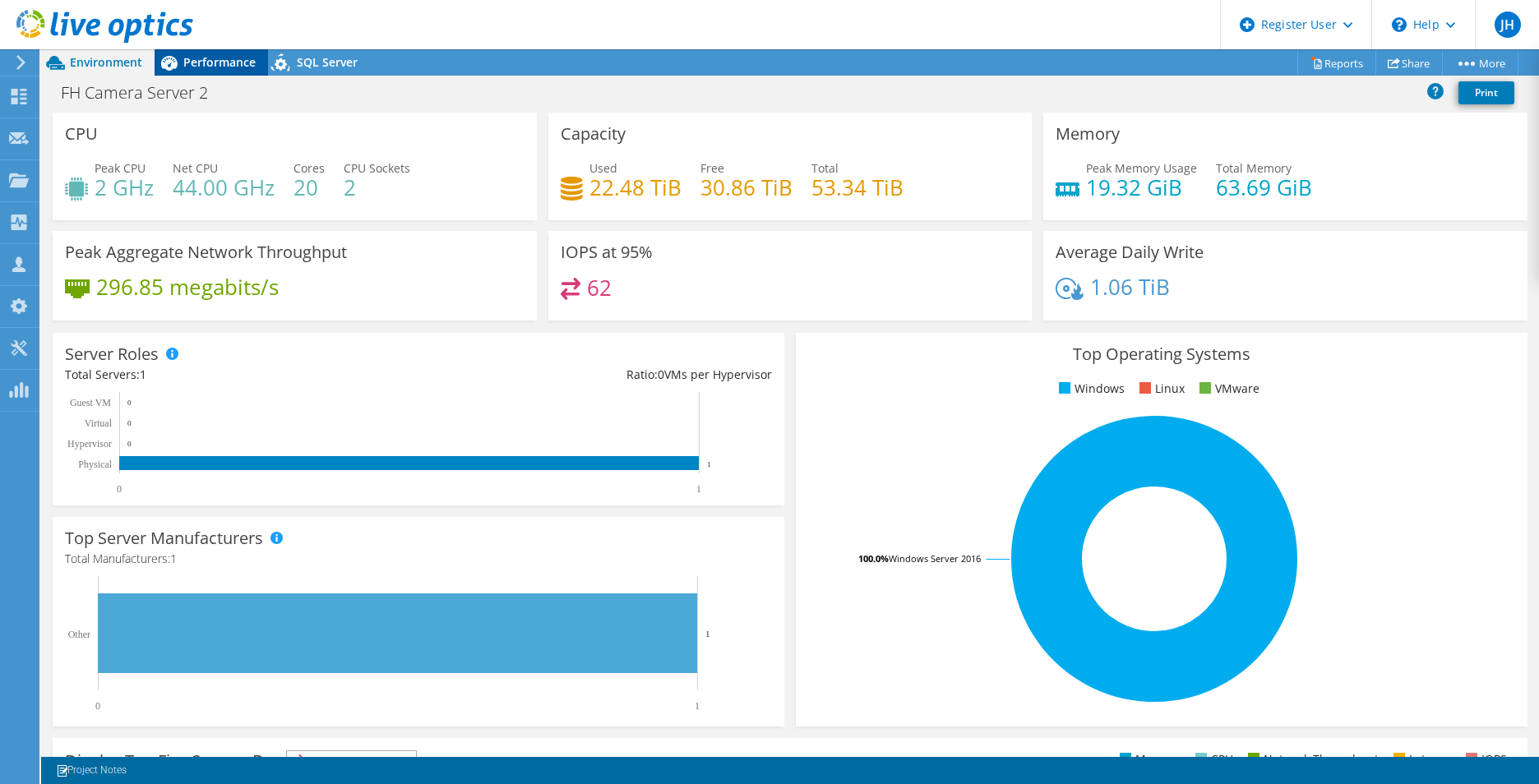
click at [179, 56] on icon at bounding box center [169, 63] width 29 height 29
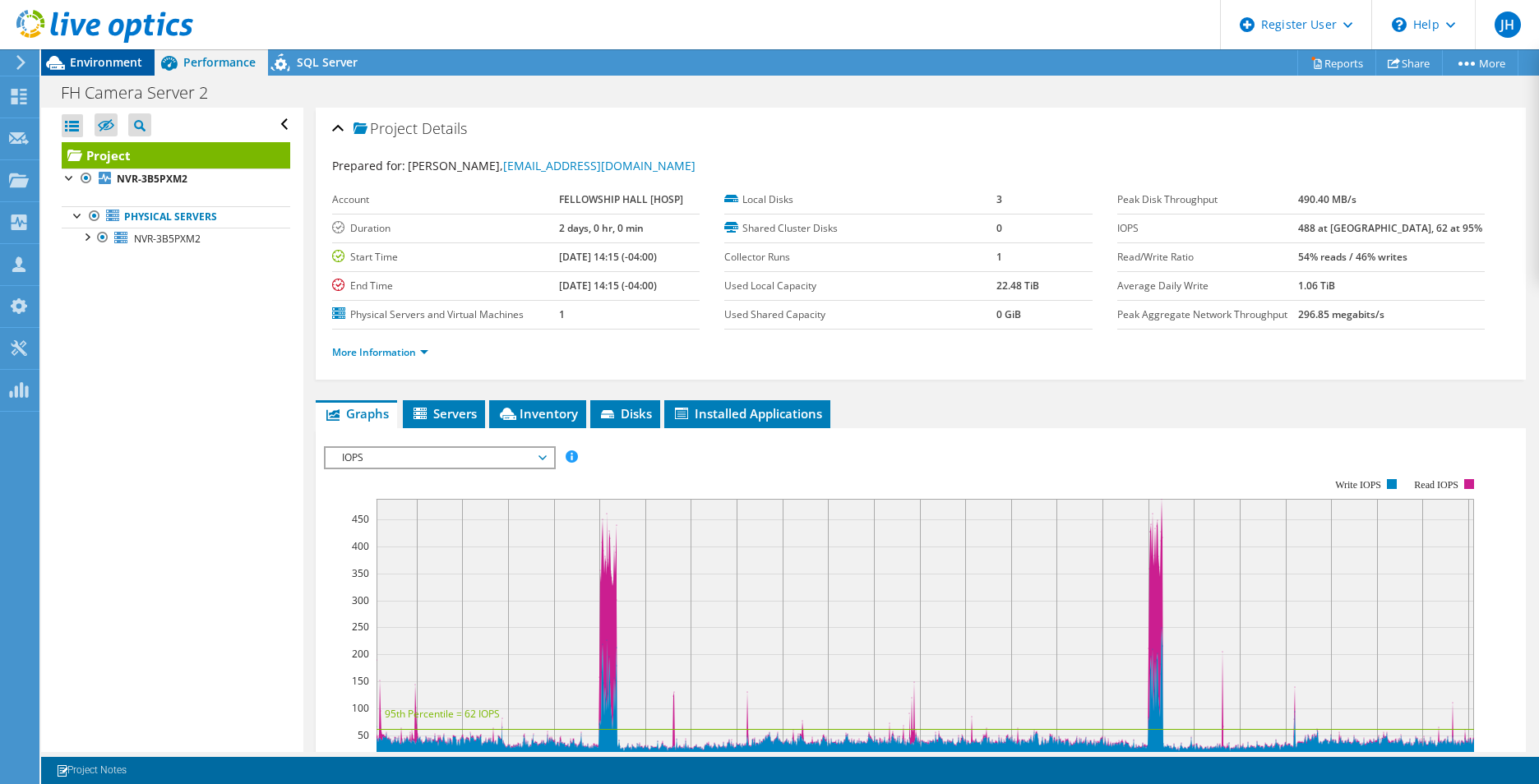
click at [140, 62] on span "Environment" at bounding box center [105, 62] width 72 height 15
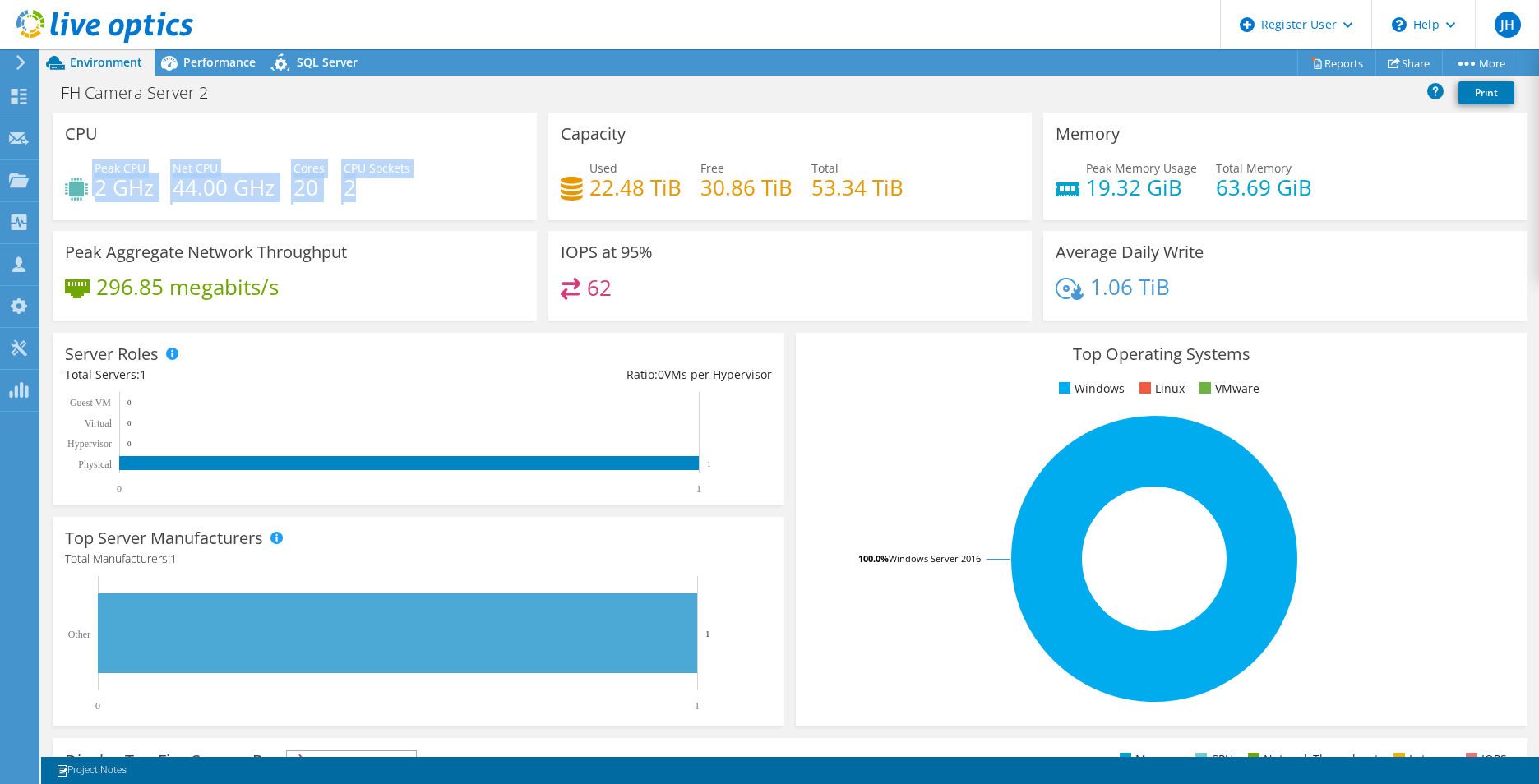
click at [184, 158] on div "CPU Peak CPU 2 GHz Net CPU 44.00 GHz Cores 20 CPU Sockets 2" at bounding box center [295, 166] width 485 height 108
click at [383, 163] on span "CPU Sockets" at bounding box center [377, 168] width 66 height 15
click at [89, 174] on div "Peak CPU 2 GHz Net CPU 44.00 GHz Cores 20 CPU Sockets 2" at bounding box center [295, 186] width 459 height 53
click at [216, 170] on span "Net CPU" at bounding box center [194, 168] width 45 height 15
